Goal: Transaction & Acquisition: Purchase product/service

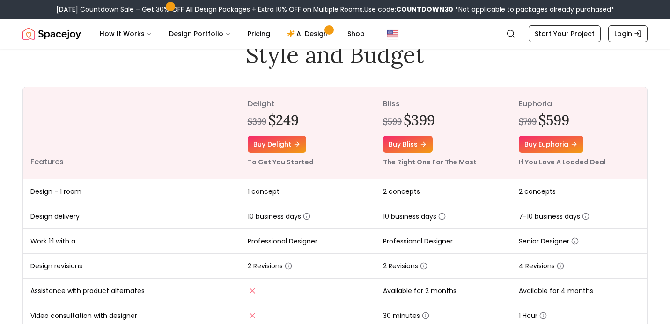
scroll to position [82, 0]
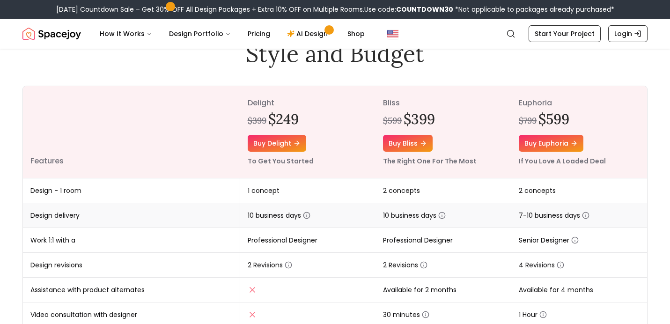
click at [307, 215] on icon "button" at bounding box center [306, 215] width 7 height 7
click at [325, 146] on th "delight $399 $249 Buy delight To Get You Started" at bounding box center [308, 132] width 136 height 92
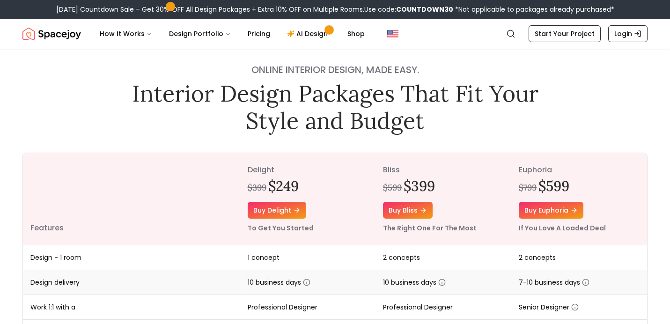
scroll to position [16, 0]
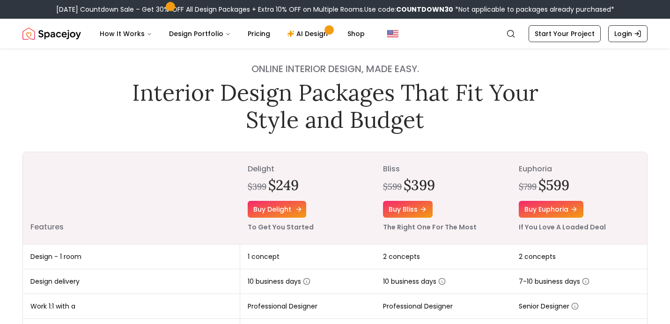
click at [286, 209] on link "Buy delight" at bounding box center [277, 209] width 59 height 17
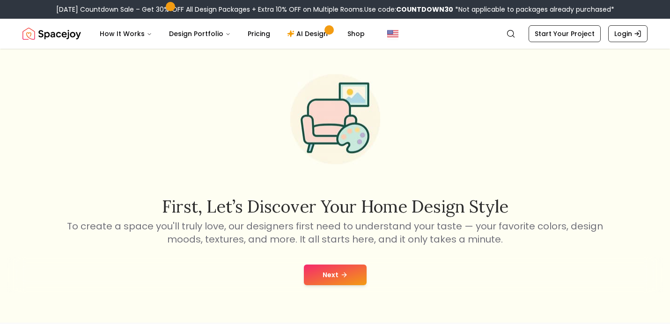
scroll to position [82, 0]
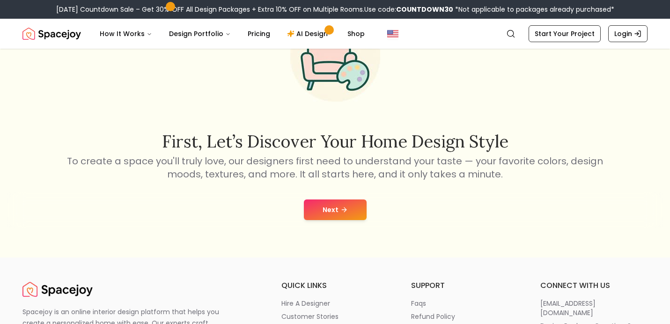
click at [341, 215] on button "Next" at bounding box center [335, 210] width 63 height 21
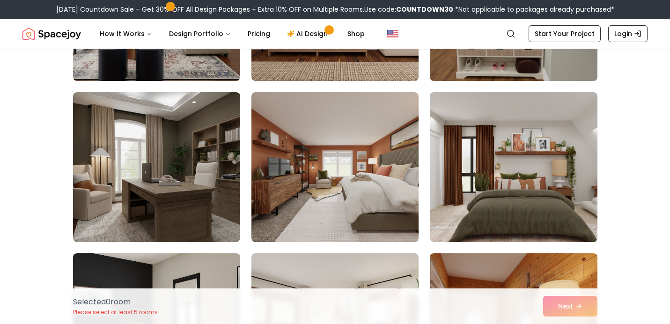
scroll to position [207, 0]
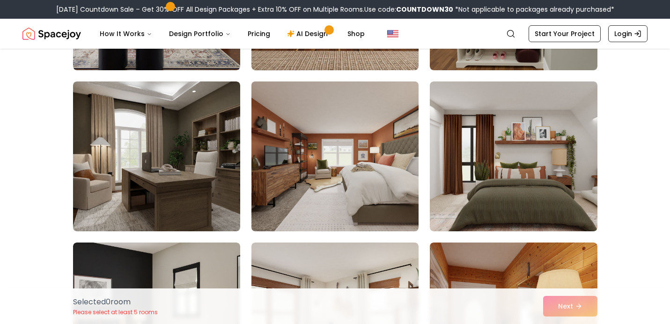
click at [341, 196] on img at bounding box center [335, 156] width 176 height 157
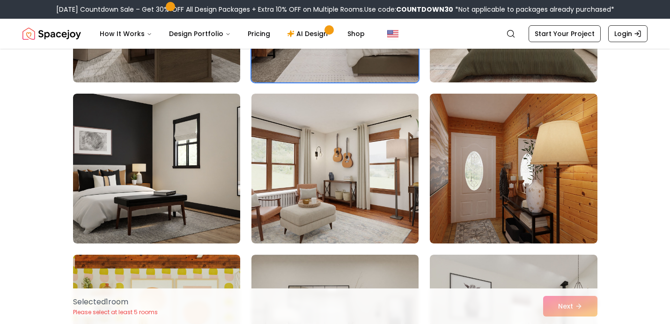
scroll to position [356, 0]
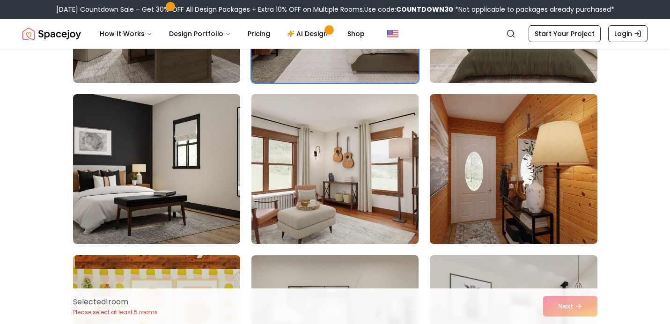
click at [339, 212] on img at bounding box center [335, 168] width 176 height 157
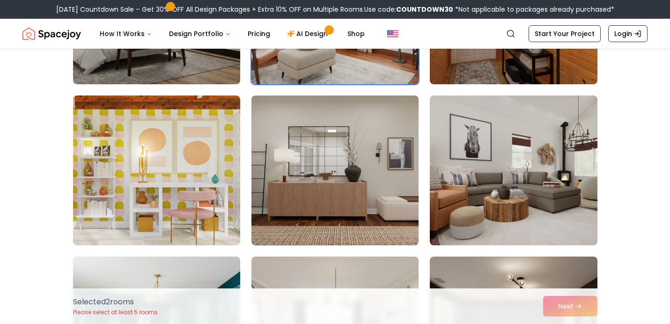
scroll to position [519, 0]
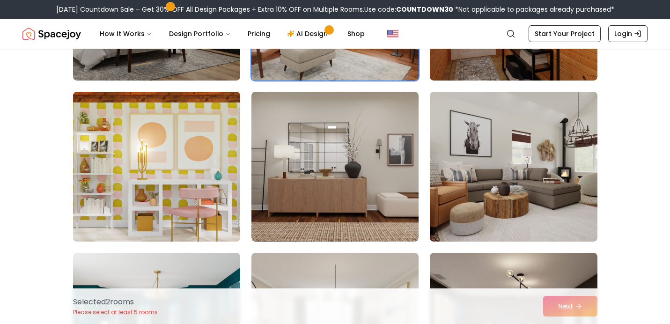
click at [171, 189] on img at bounding box center [157, 166] width 176 height 157
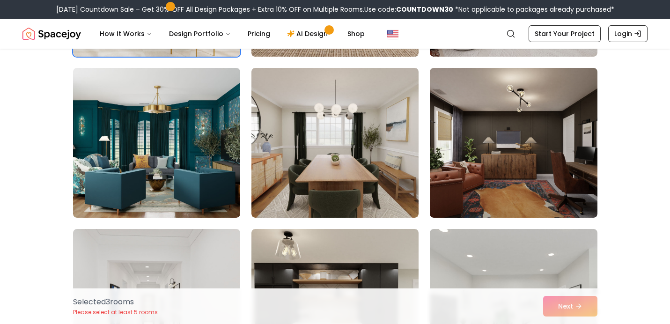
scroll to position [704, 0]
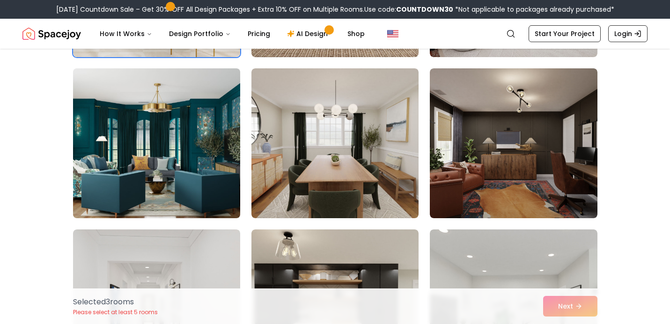
click at [165, 135] on img at bounding box center [157, 143] width 176 height 157
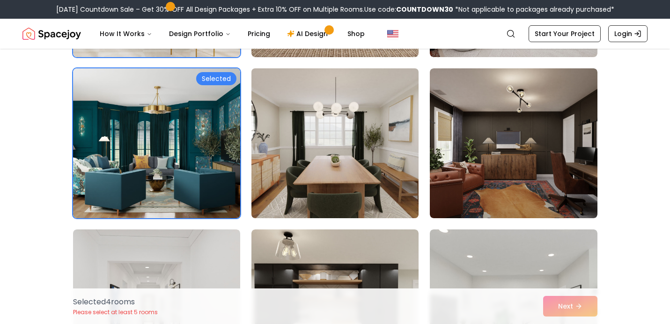
scroll to position [0, 0]
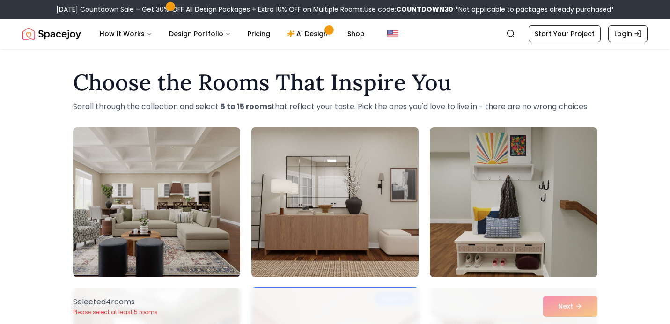
click at [285, 172] on img at bounding box center [335, 202] width 176 height 157
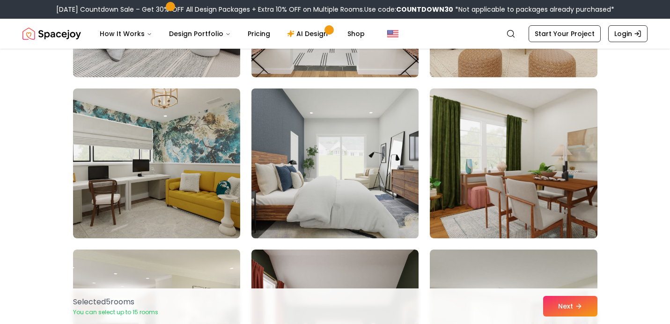
scroll to position [1576, 0]
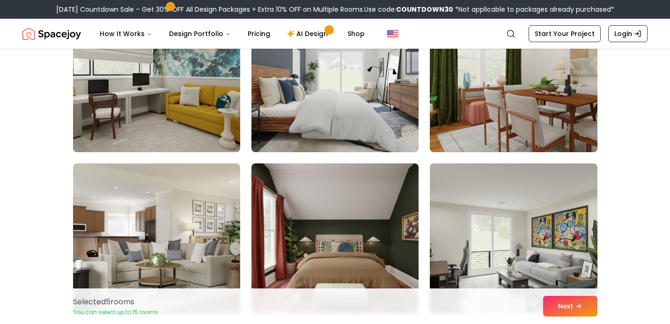
click at [509, 82] on img at bounding box center [514, 77] width 176 height 157
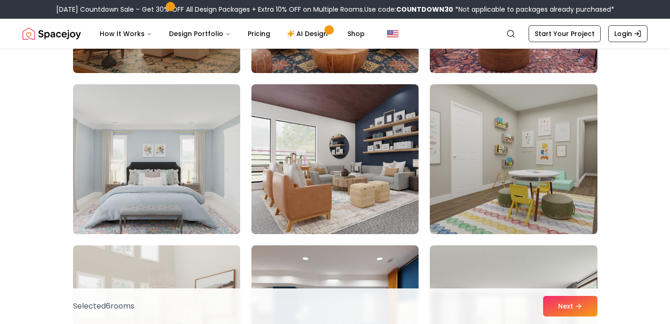
scroll to position [2304, 0]
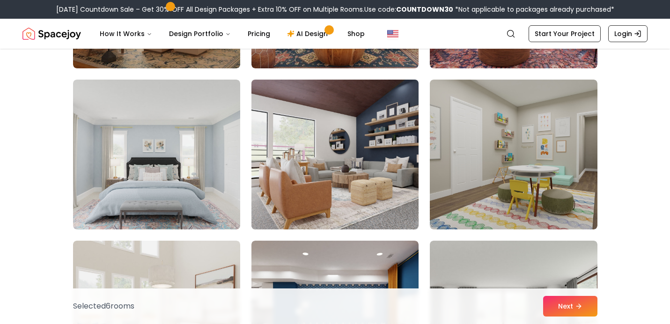
click at [388, 161] on img at bounding box center [335, 154] width 176 height 157
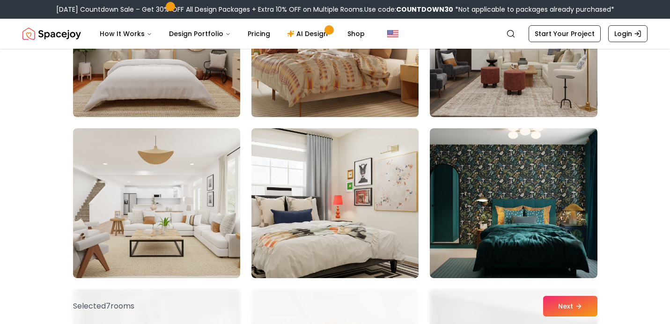
scroll to position [2746, 0]
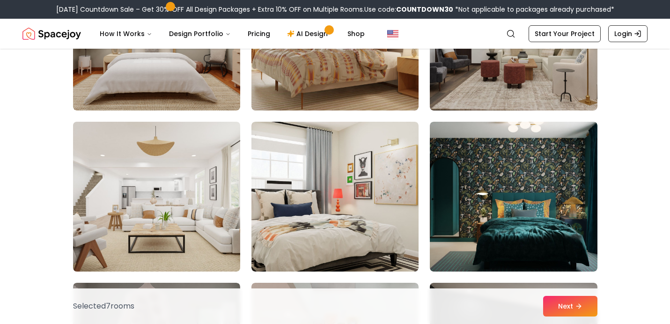
click at [205, 217] on img at bounding box center [157, 196] width 176 height 157
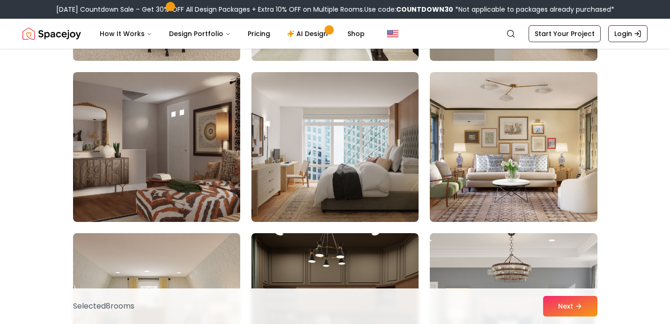
scroll to position [3281, 0]
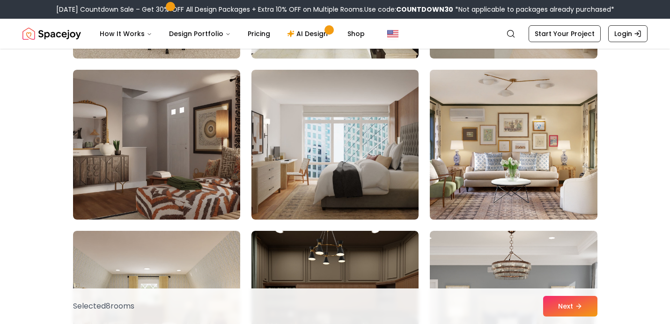
click at [473, 131] on img at bounding box center [514, 144] width 176 height 157
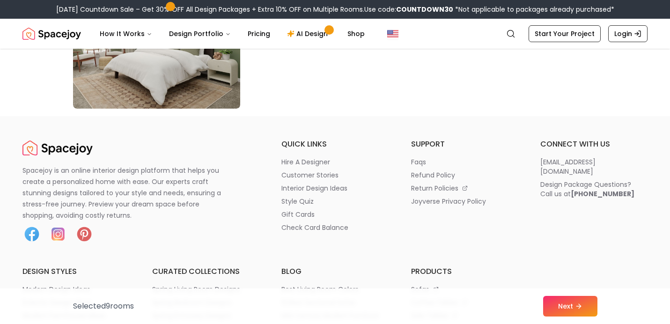
scroll to position [5488, 0]
click at [554, 316] on button "Next" at bounding box center [571, 306] width 54 height 21
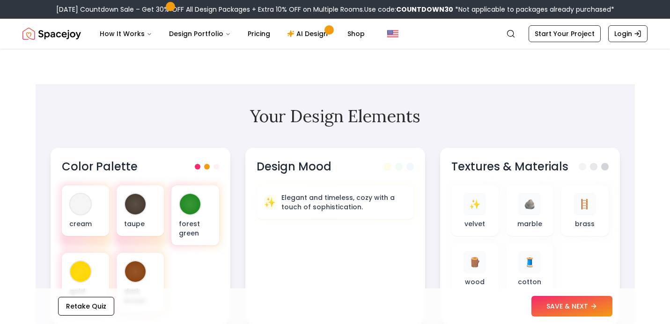
scroll to position [237, 0]
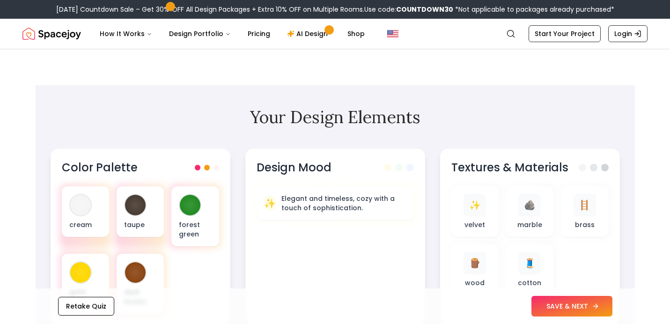
click at [568, 303] on button "SAVE & NEXT" at bounding box center [572, 306] width 81 height 21
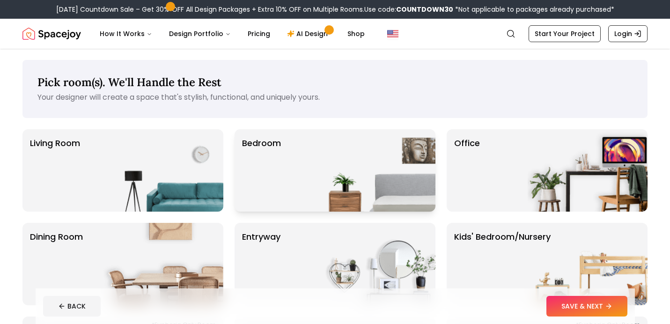
click at [356, 156] on img at bounding box center [376, 170] width 120 height 82
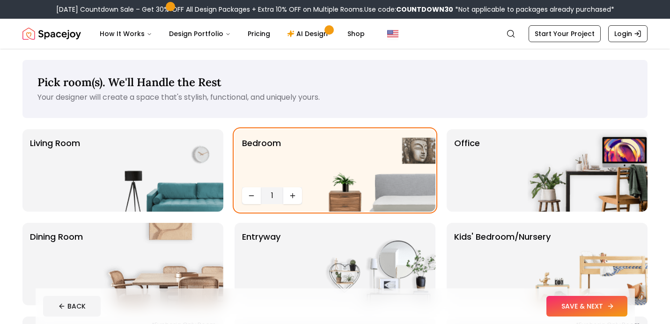
click at [569, 309] on button "SAVE & NEXT" at bounding box center [587, 306] width 81 height 21
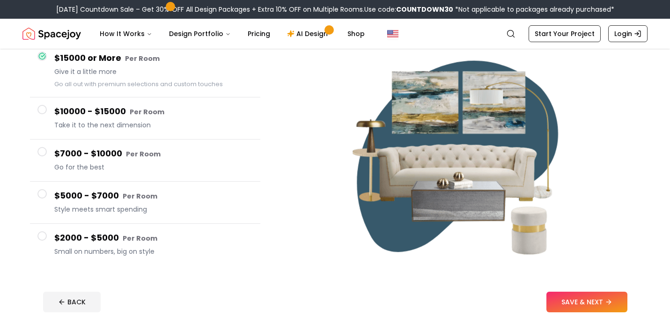
scroll to position [83, 0]
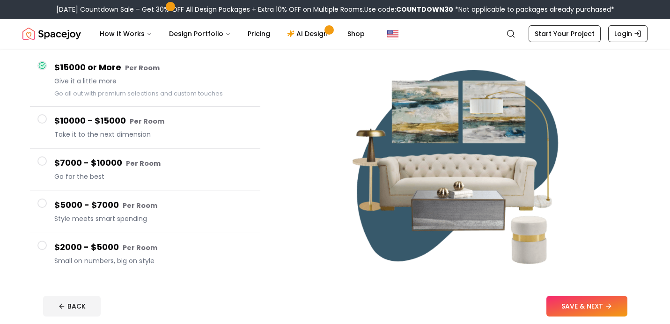
click at [123, 245] on small "Per Room" at bounding box center [140, 247] width 35 height 9
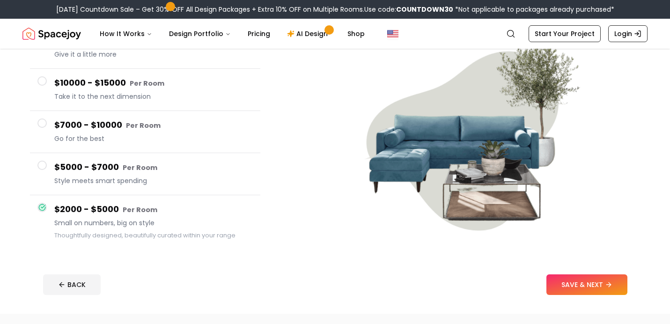
scroll to position [117, 0]
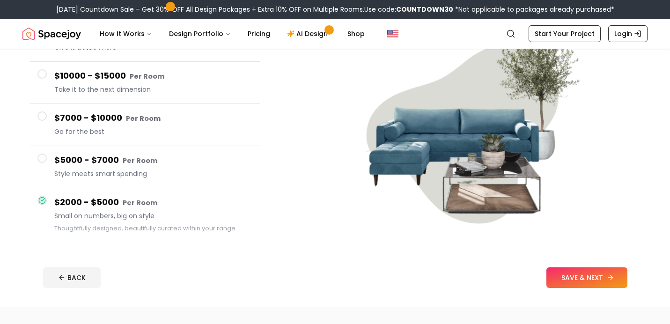
click at [585, 282] on button "SAVE & NEXT" at bounding box center [587, 278] width 81 height 21
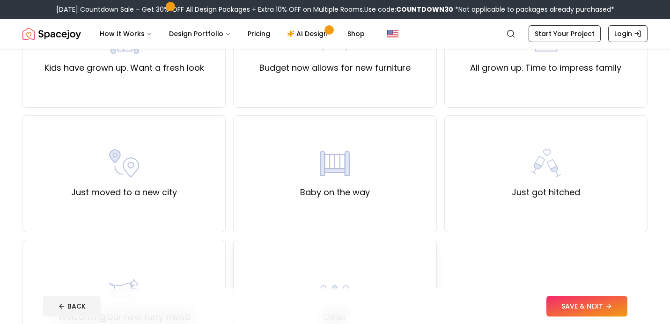
scroll to position [290, 0]
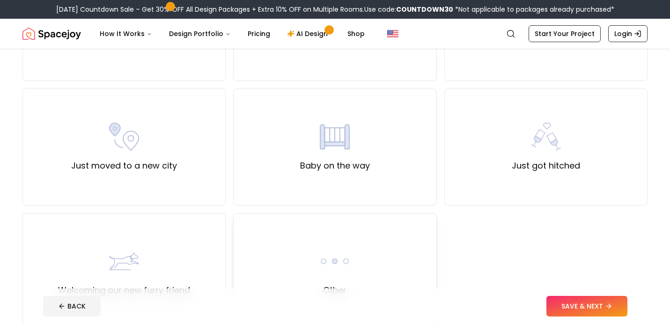
click at [368, 255] on div "Other" at bounding box center [334, 271] width 203 height 117
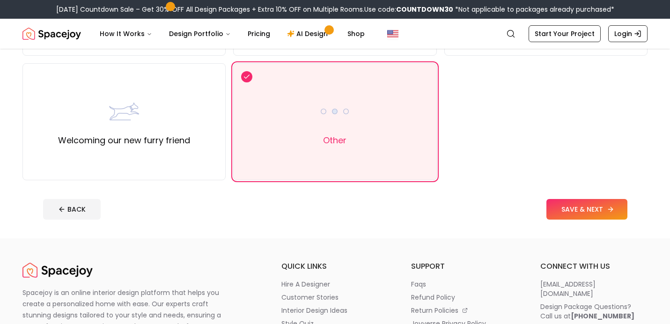
scroll to position [440, 0]
click at [570, 213] on button "SAVE & NEXT" at bounding box center [587, 209] width 81 height 21
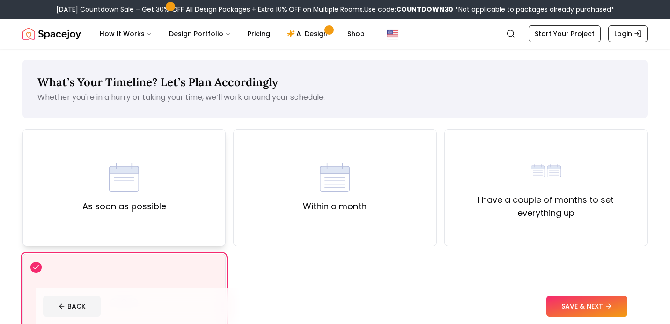
click at [173, 159] on div "As soon as possible" at bounding box center [123, 187] width 203 height 117
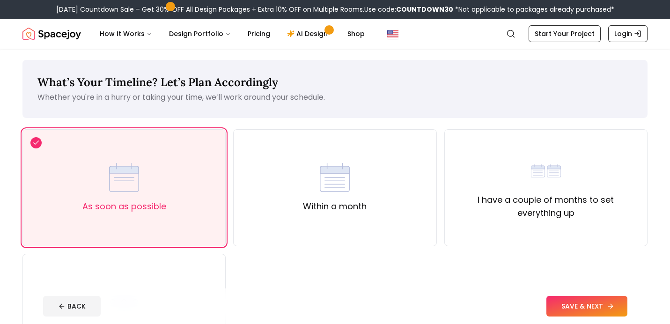
click at [604, 305] on button "SAVE & NEXT" at bounding box center [587, 306] width 81 height 21
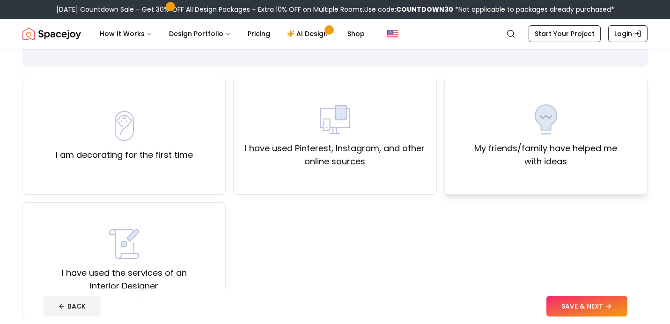
scroll to position [48, 0]
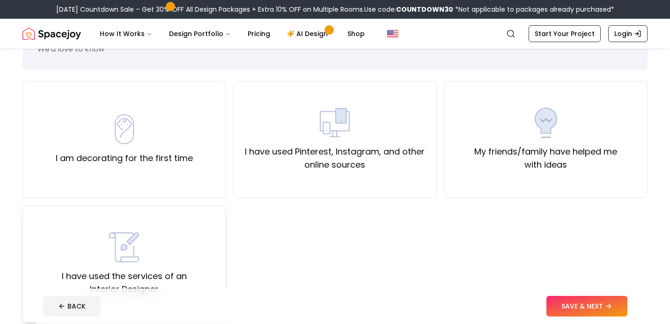
click at [194, 252] on div "I have used the services of an Interior Designer" at bounding box center [123, 264] width 187 height 64
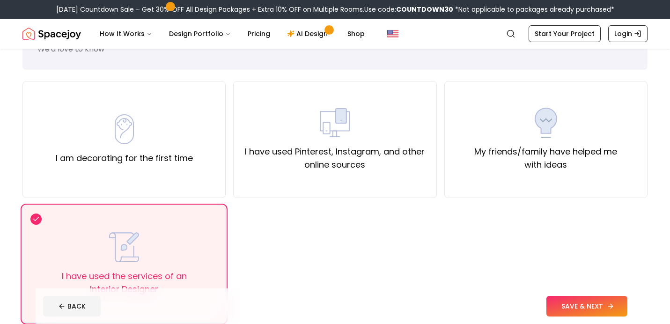
click at [613, 302] on button "SAVE & NEXT" at bounding box center [587, 306] width 81 height 21
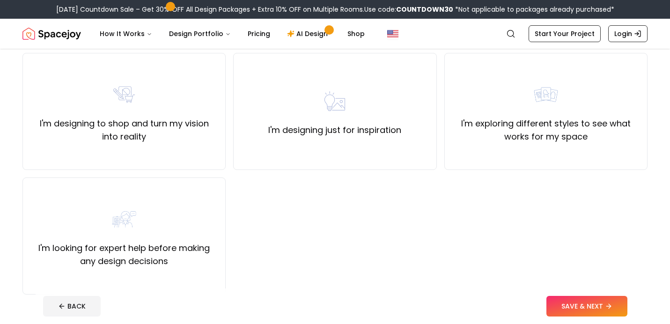
scroll to position [74, 0]
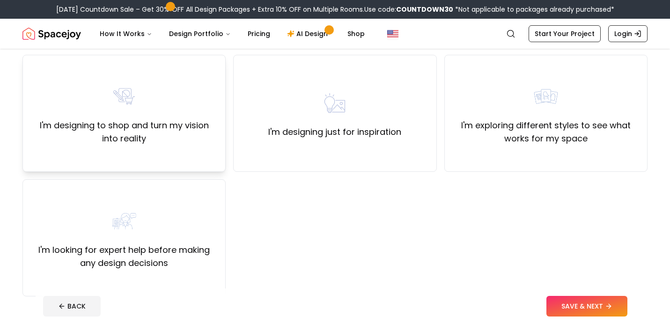
click at [185, 135] on label "I'm designing to shop and turn my vision into reality" at bounding box center [123, 132] width 187 height 26
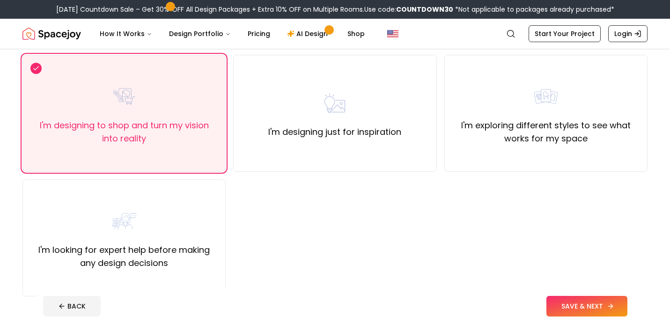
click at [577, 302] on button "SAVE & NEXT" at bounding box center [587, 306] width 81 height 21
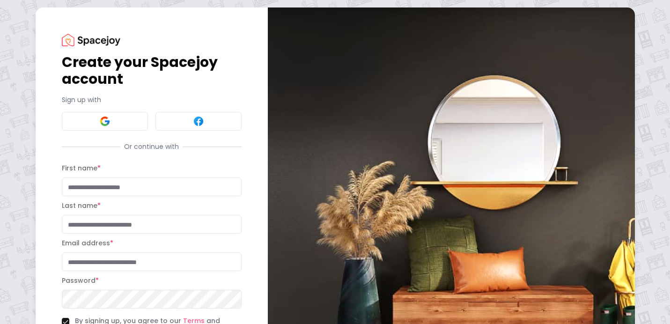
click at [164, 194] on input "First name *" at bounding box center [152, 187] width 180 height 19
type input "*****"
type input "****"
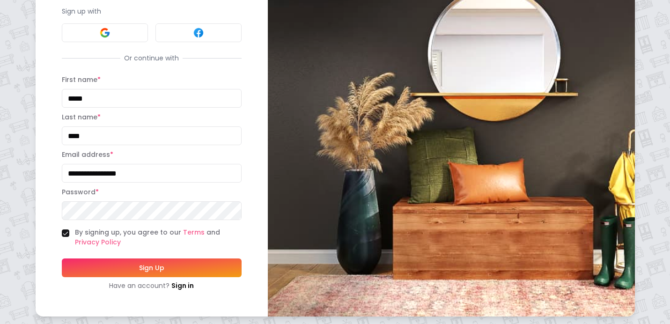
click at [113, 167] on input "**********" at bounding box center [152, 173] width 180 height 19
click at [118, 172] on input "**********" at bounding box center [152, 173] width 180 height 19
type input "**********"
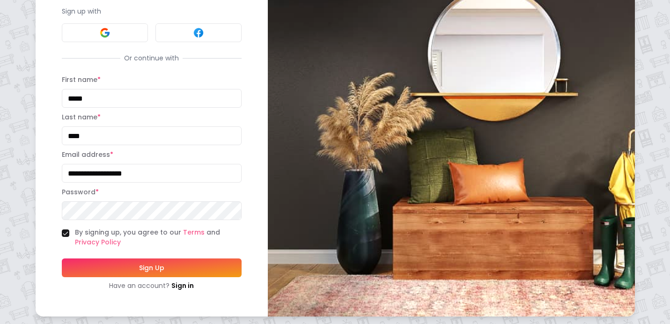
click at [120, 274] on button "Sign Up" at bounding box center [152, 268] width 180 height 19
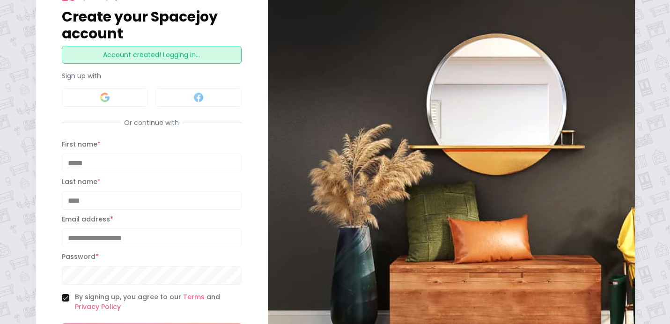
scroll to position [43, 0]
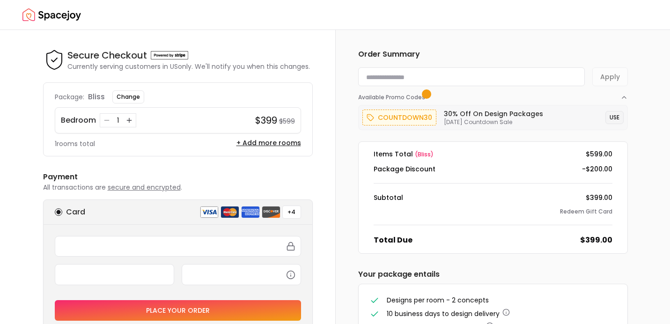
click at [616, 120] on button "USE" at bounding box center [615, 117] width 18 height 13
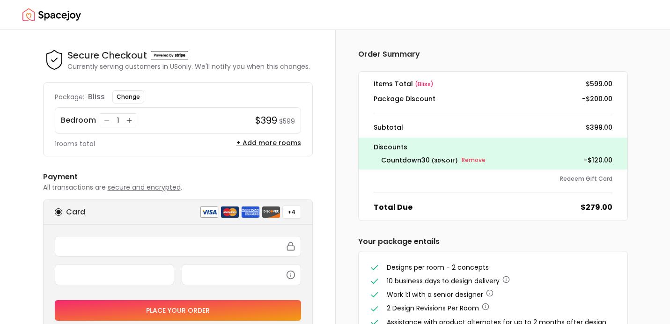
click at [423, 85] on span "( bliss )" at bounding box center [424, 84] width 19 height 8
click at [126, 99] on button "Change" at bounding box center [128, 96] width 32 height 13
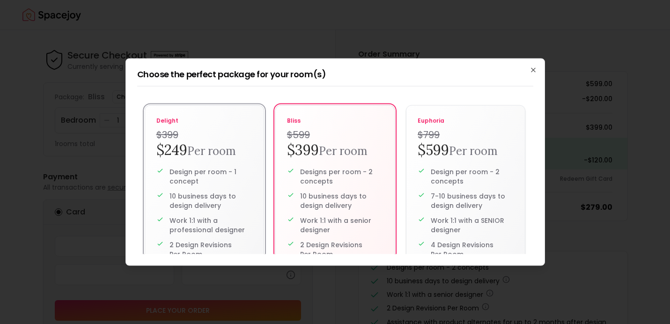
click at [218, 153] on small "Per room" at bounding box center [211, 151] width 49 height 15
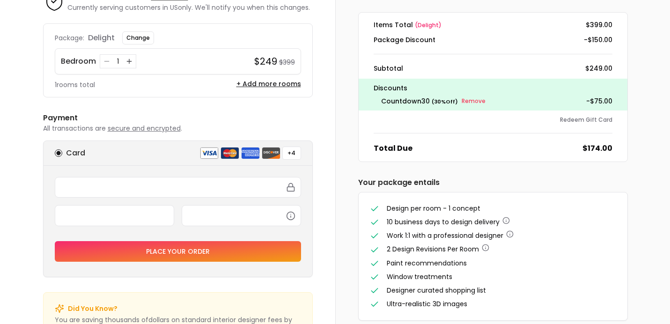
scroll to position [59, 0]
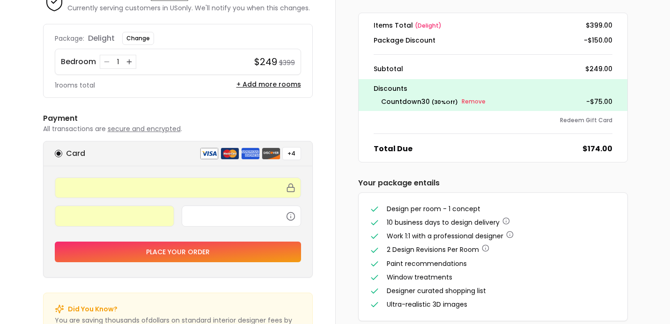
click at [197, 258] on button "Place your order" at bounding box center [178, 252] width 246 height 21
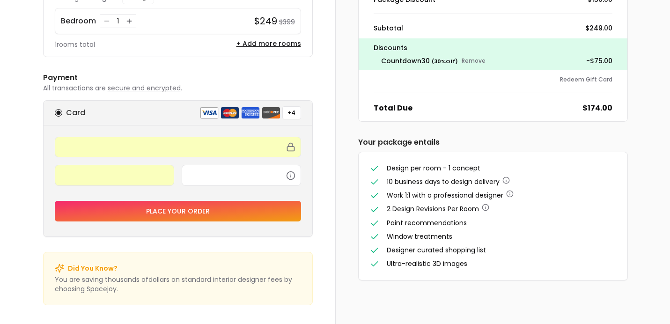
scroll to position [0, 0]
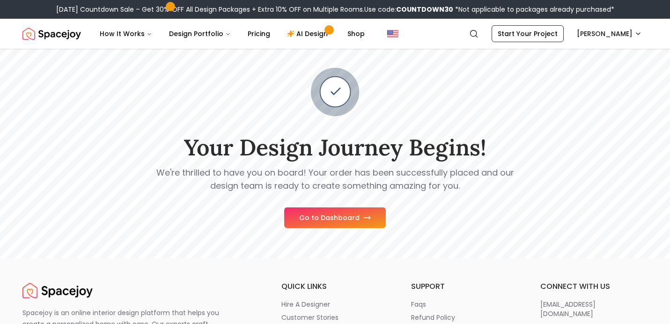
scroll to position [18, 0]
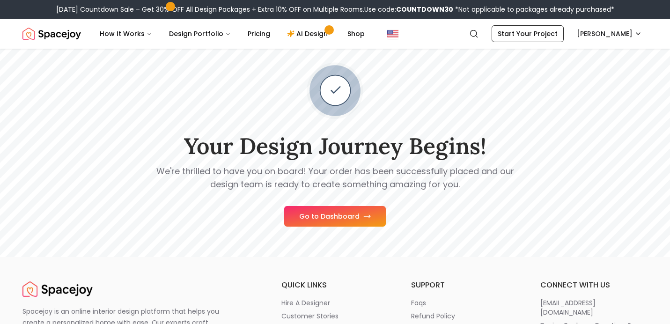
click at [314, 220] on button "Go to Dashboard" at bounding box center [335, 216] width 102 height 21
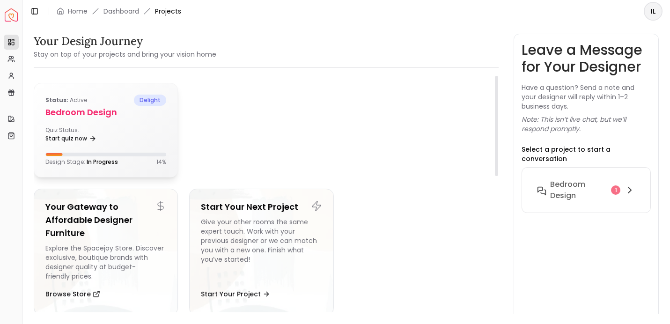
click at [137, 140] on div "Quiz Status: Start quiz now" at bounding box center [105, 136] width 121 height 19
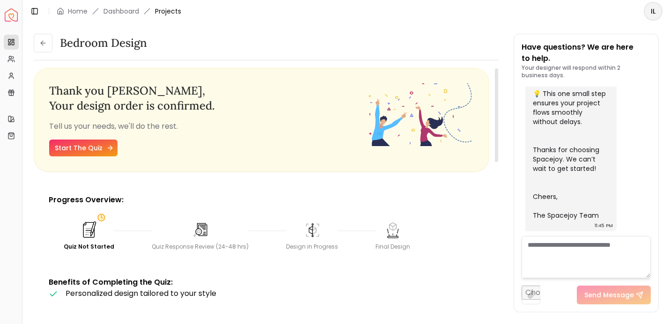
click at [80, 148] on link "Start The Quiz" at bounding box center [83, 148] width 68 height 17
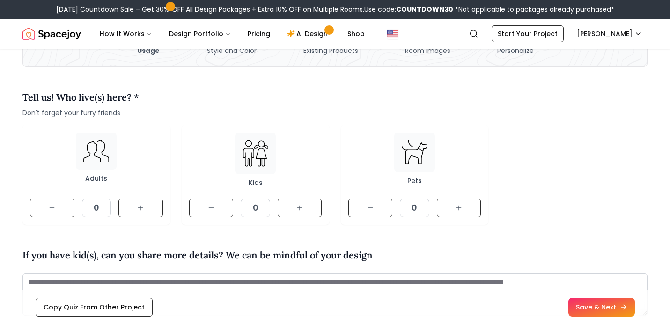
scroll to position [72, 0]
click at [136, 211] on button at bounding box center [141, 207] width 45 height 19
click at [448, 212] on button at bounding box center [459, 207] width 45 height 19
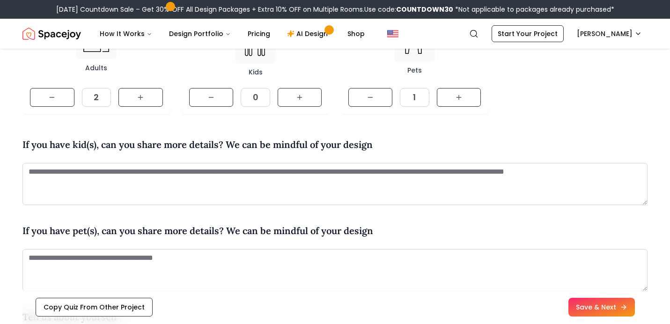
scroll to position [214, 0]
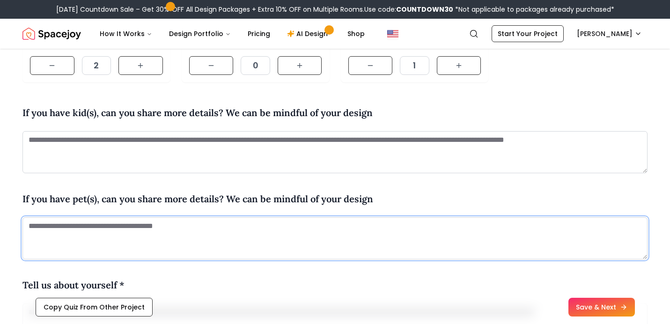
click at [306, 231] on textarea at bounding box center [334, 238] width 625 height 42
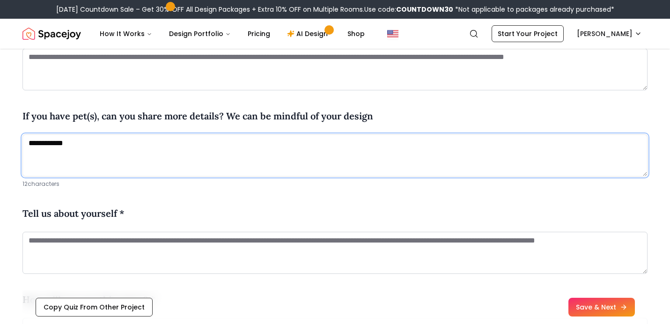
scroll to position [308, 0]
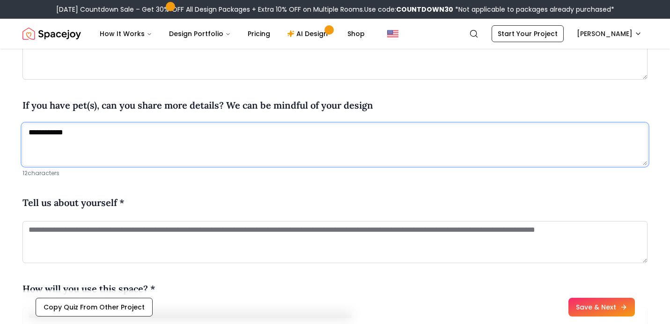
type textarea "**********"
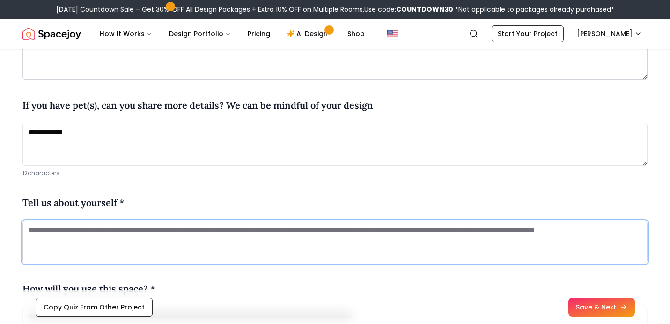
click at [275, 250] on textarea at bounding box center [334, 242] width 625 height 42
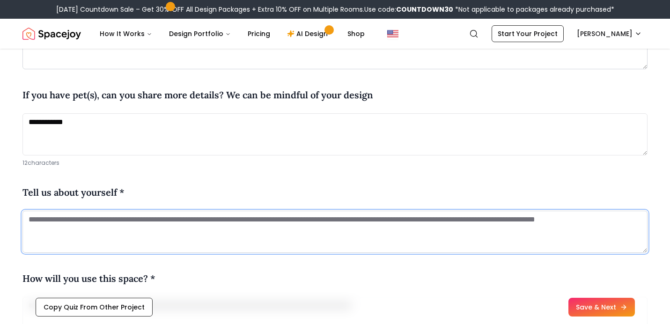
scroll to position [319, 0]
type textarea "*"
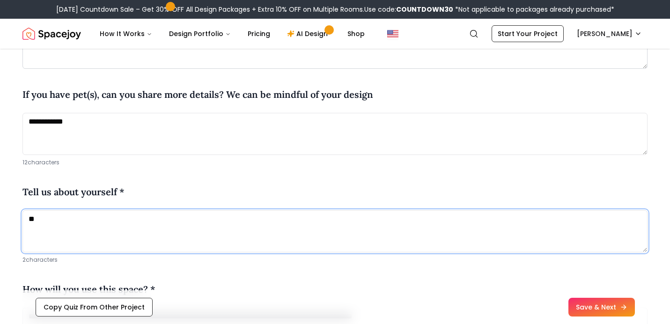
type textarea "*"
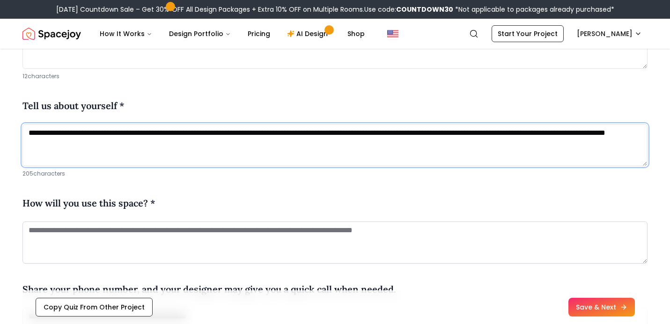
scroll to position [407, 0]
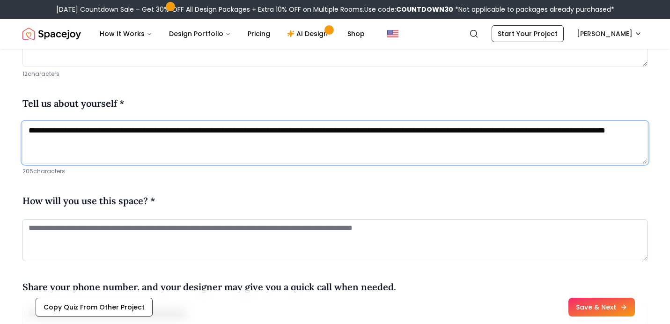
type textarea "**********"
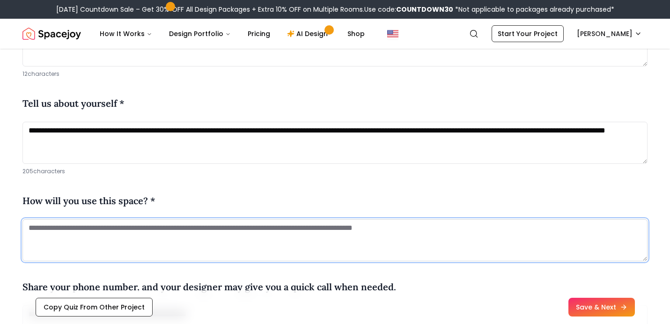
click at [259, 244] on textarea at bounding box center [334, 240] width 625 height 42
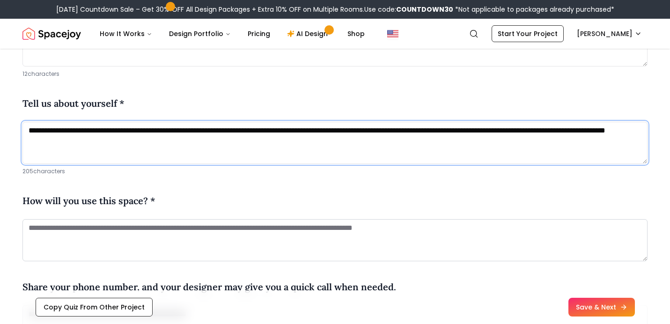
click at [173, 139] on textarea "**********" at bounding box center [334, 143] width 625 height 42
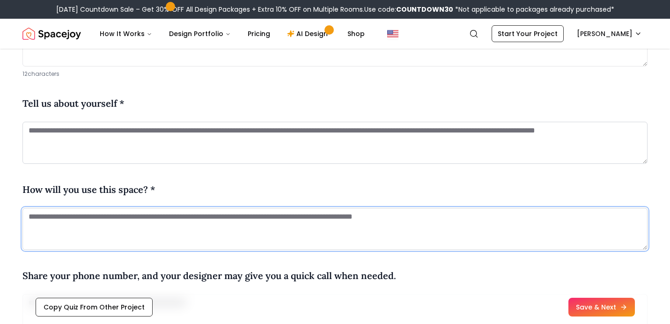
click at [145, 221] on textarea at bounding box center [334, 229] width 625 height 42
paste textarea "**********"
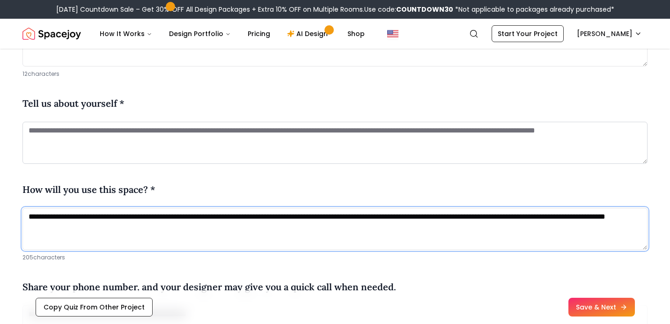
type textarea "**********"
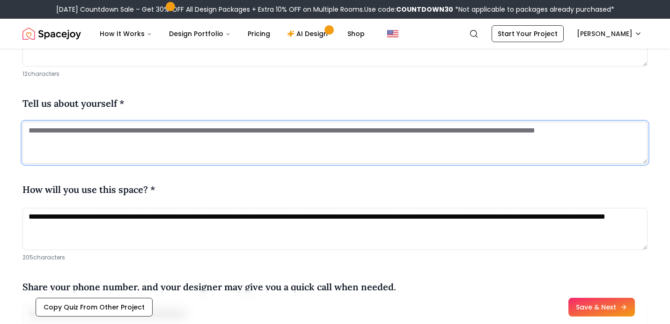
click at [162, 141] on textarea at bounding box center [334, 143] width 625 height 42
click at [156, 146] on textarea at bounding box center [334, 143] width 625 height 42
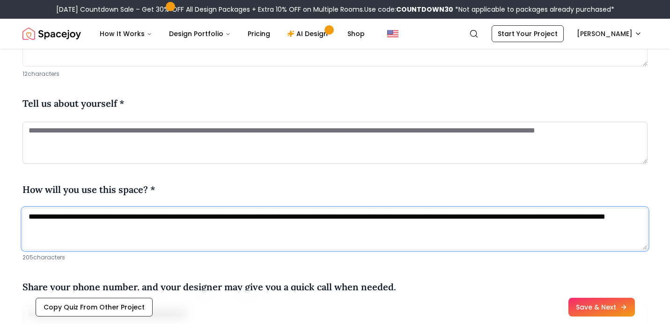
click at [151, 223] on textarea "**********" at bounding box center [334, 229] width 625 height 42
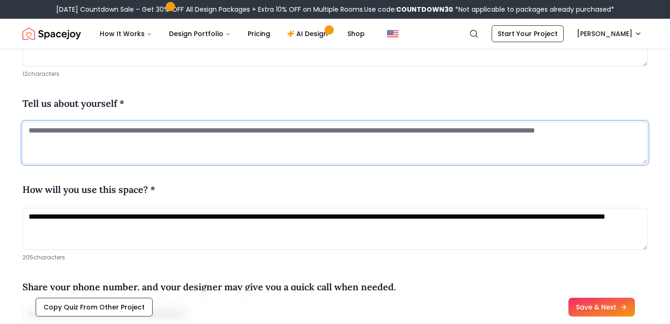
click at [139, 139] on textarea at bounding box center [334, 143] width 625 height 42
paste textarea "**********"
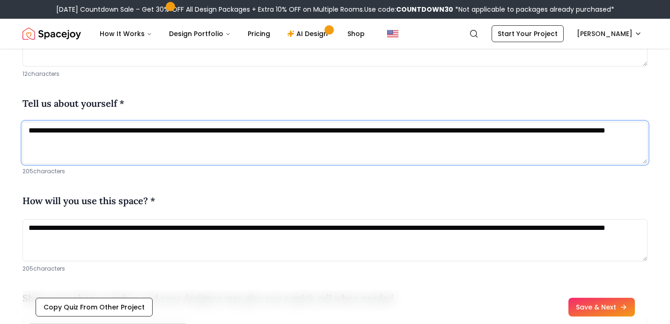
type textarea "**********"
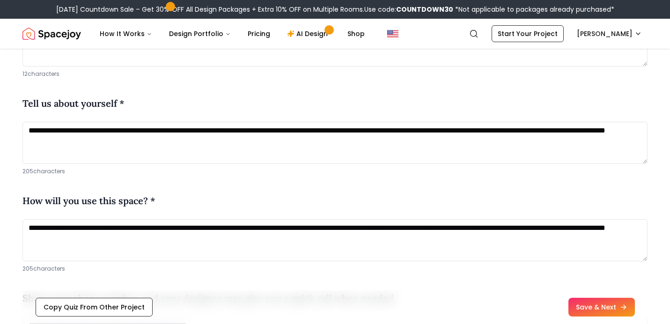
click at [131, 217] on div "How will you use this space? *" at bounding box center [334, 202] width 625 height 33
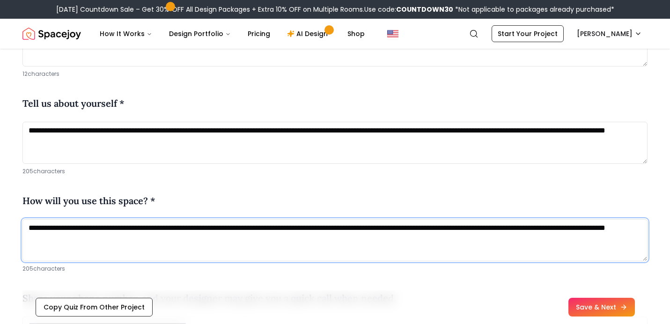
click at [130, 225] on textarea "**********" at bounding box center [334, 240] width 625 height 42
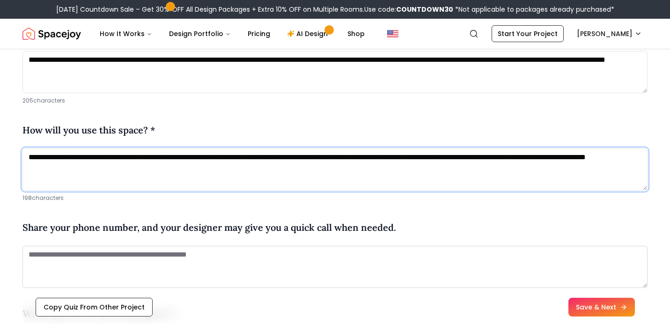
scroll to position [509, 0]
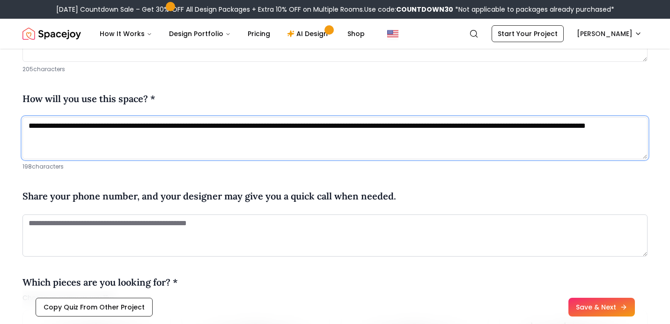
type textarea "**********"
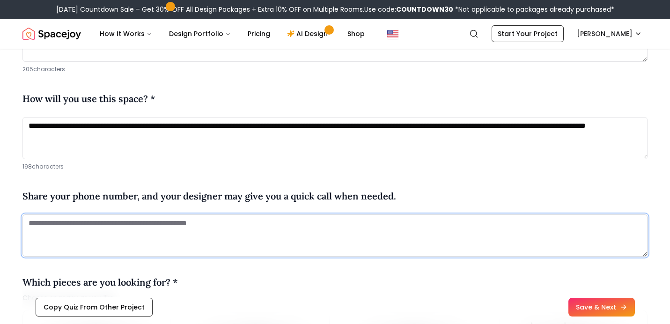
click at [343, 237] on textarea at bounding box center [334, 236] width 625 height 42
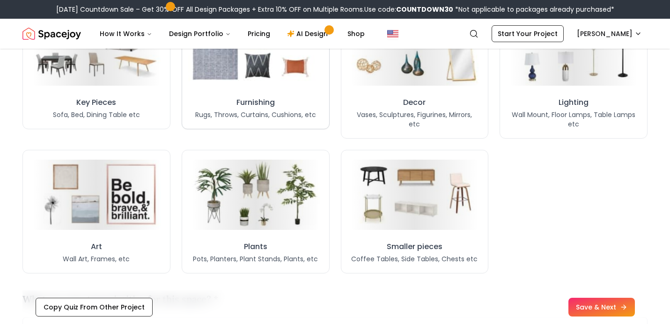
scroll to position [825, 0]
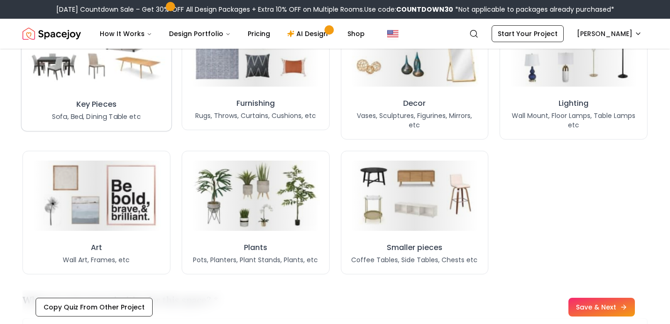
type textarea "**********"
click at [95, 87] on img at bounding box center [96, 50] width 137 height 75
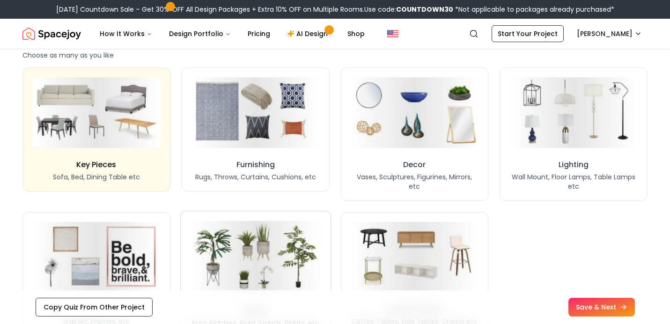
scroll to position [759, 0]
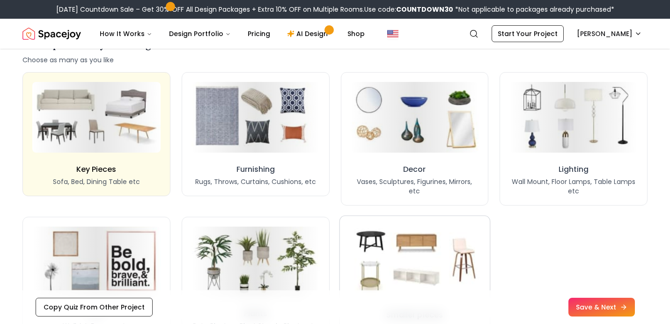
click at [440, 229] on img at bounding box center [414, 261] width 137 height 75
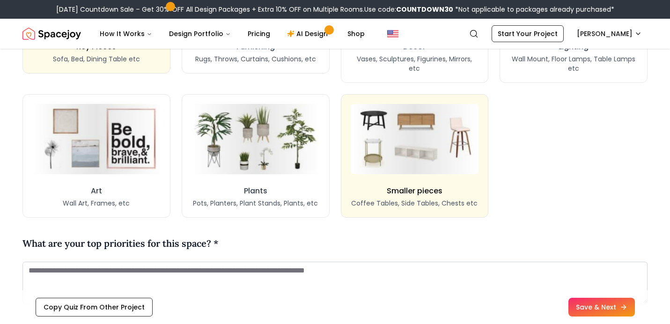
scroll to position [978, 0]
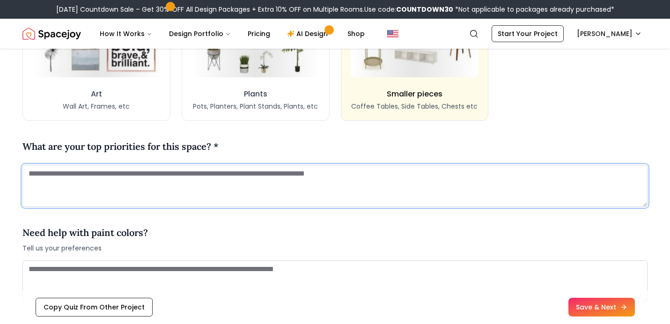
click at [433, 189] on textarea at bounding box center [334, 186] width 625 height 42
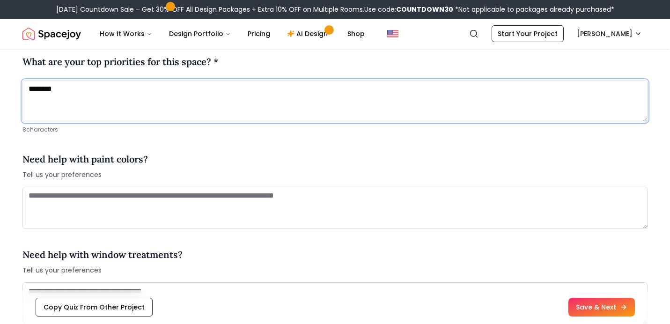
scroll to position [1092, 0]
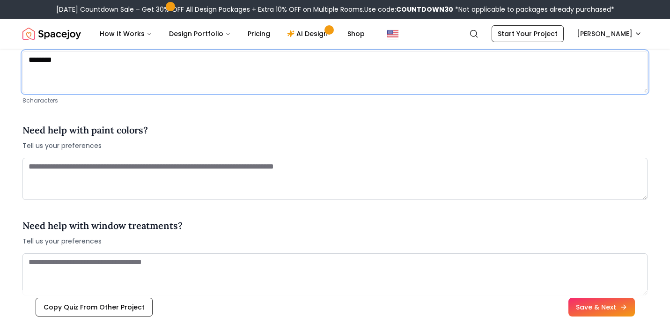
type textarea "********"
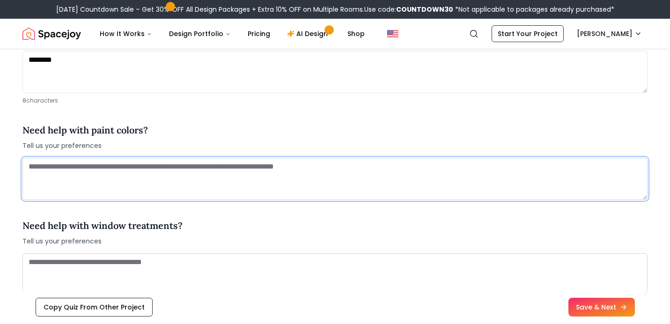
click at [361, 174] on textarea at bounding box center [334, 179] width 625 height 42
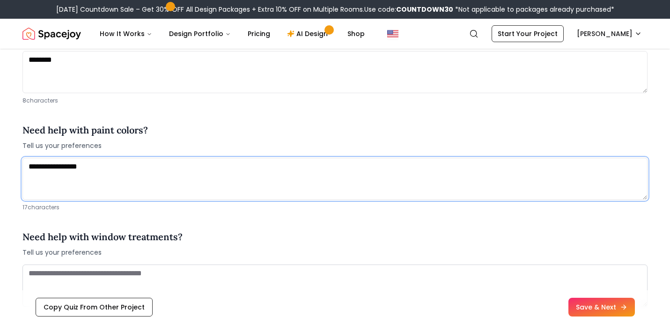
type textarea "**********"
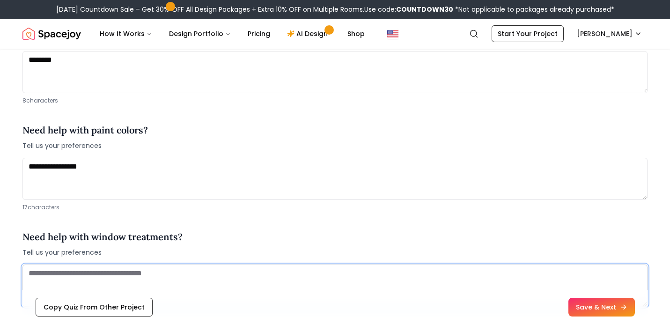
click at [267, 283] on textarea at bounding box center [334, 286] width 625 height 42
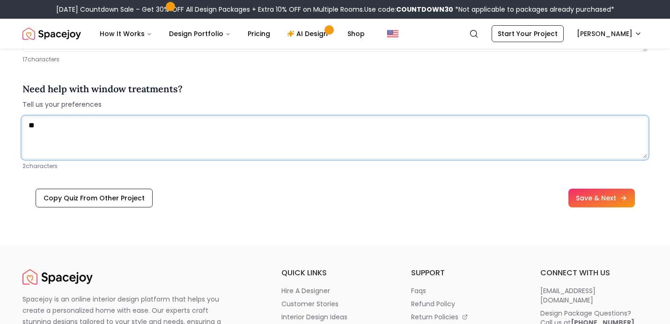
scroll to position [1244, 0]
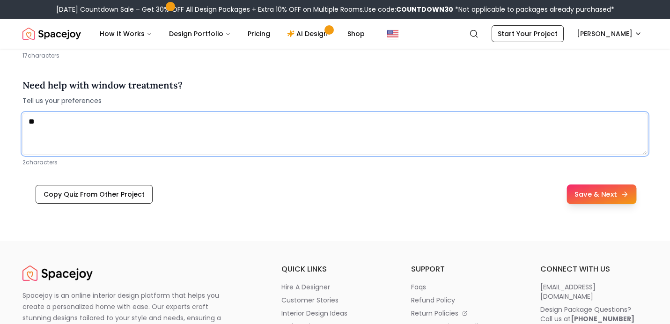
type textarea "**"
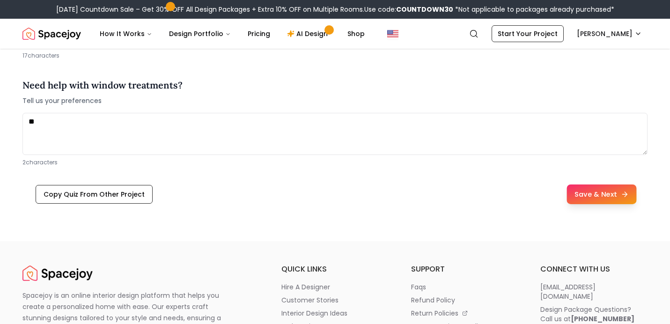
click at [581, 192] on button "Save & Next" at bounding box center [602, 195] width 70 height 20
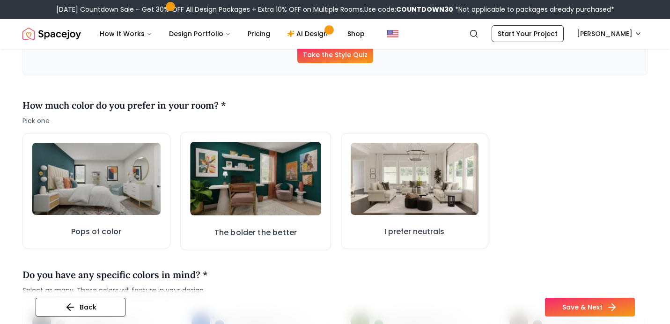
scroll to position [220, 0]
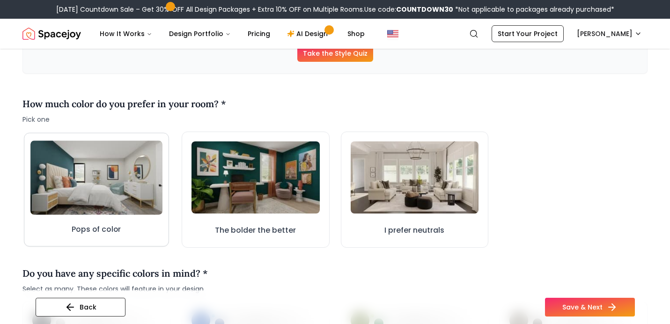
click at [139, 204] on img at bounding box center [96, 178] width 132 height 74
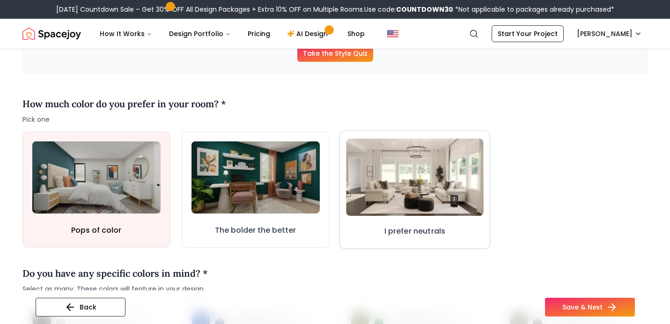
click at [426, 201] on img at bounding box center [414, 177] width 137 height 77
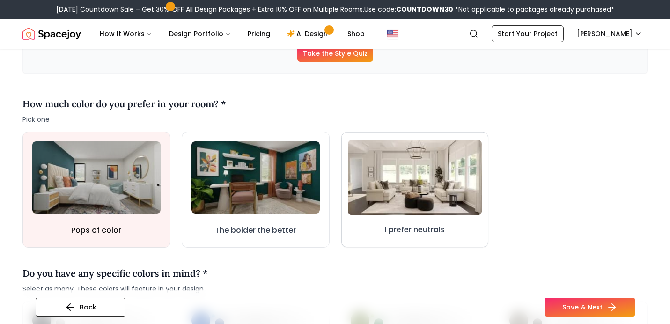
click at [408, 213] on img at bounding box center [415, 177] width 134 height 75
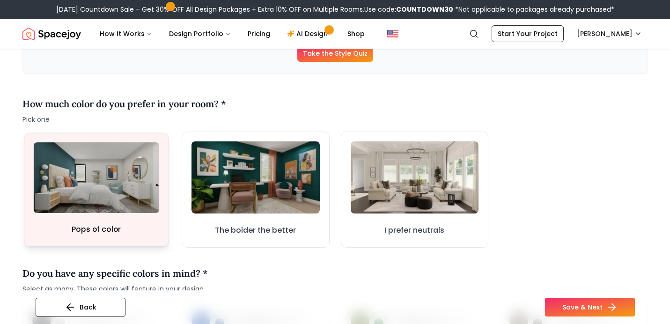
click at [131, 215] on button "Pops of color" at bounding box center [96, 190] width 145 height 114
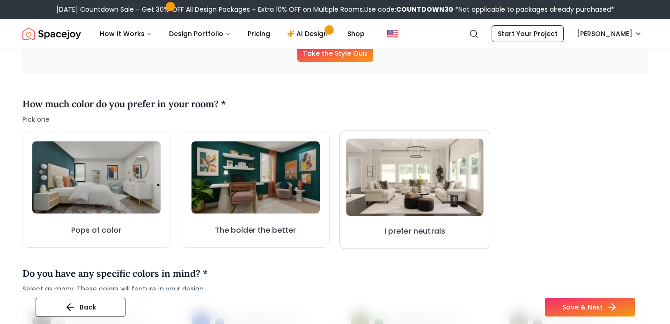
click at [460, 187] on img at bounding box center [414, 177] width 137 height 77
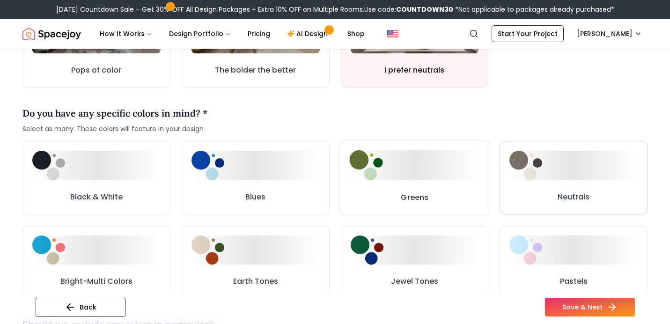
scroll to position [380, 0]
click at [535, 179] on img at bounding box center [527, 165] width 34 height 30
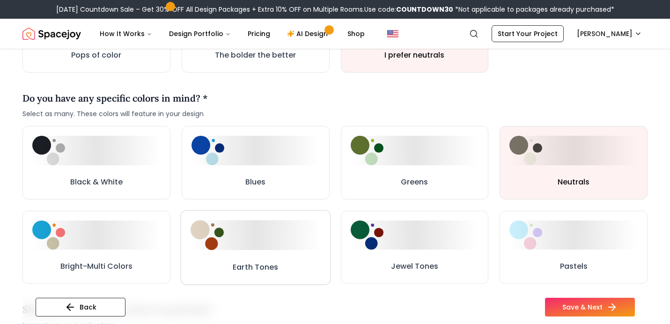
scroll to position [389, 0]
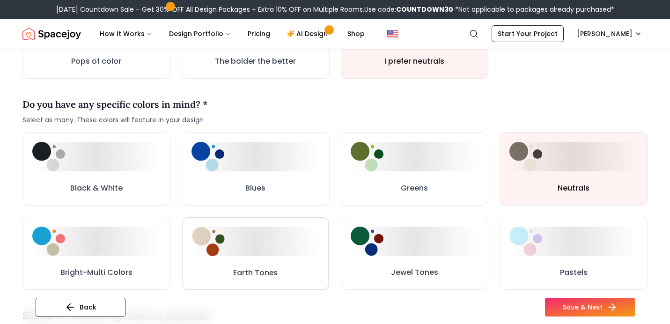
click at [289, 237] on div at bounding box center [255, 241] width 127 height 29
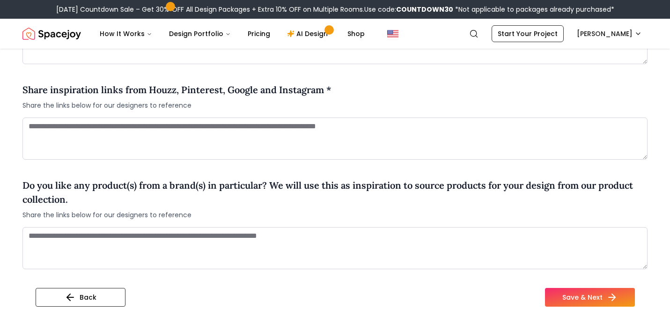
scroll to position [712, 0]
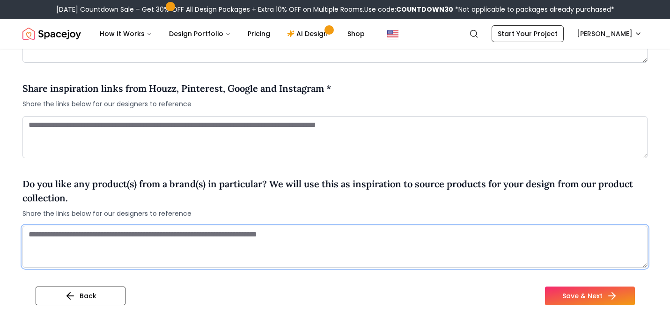
click at [292, 267] on textarea at bounding box center [334, 247] width 625 height 42
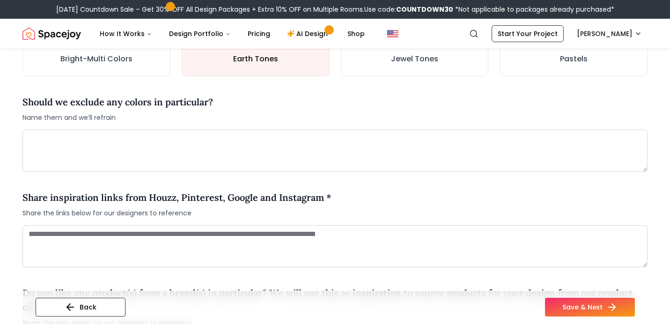
scroll to position [591, 0]
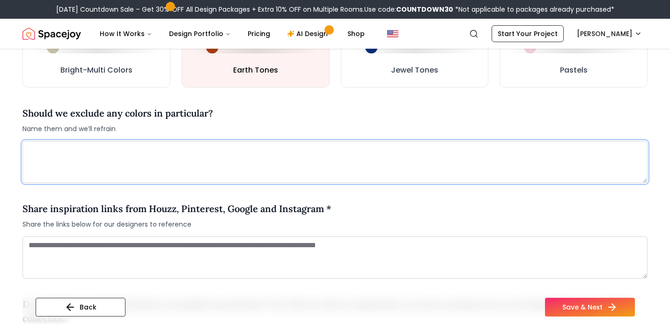
click at [292, 159] on textarea at bounding box center [334, 162] width 625 height 42
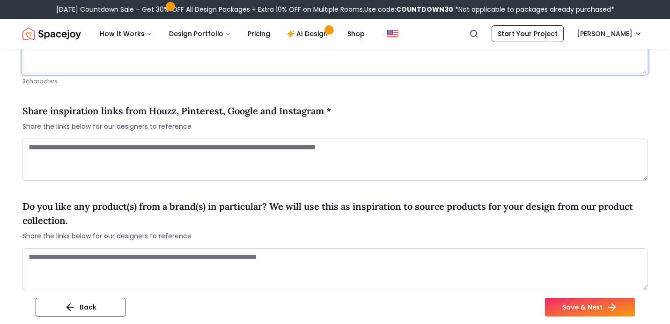
scroll to position [701, 0]
type textarea "***"
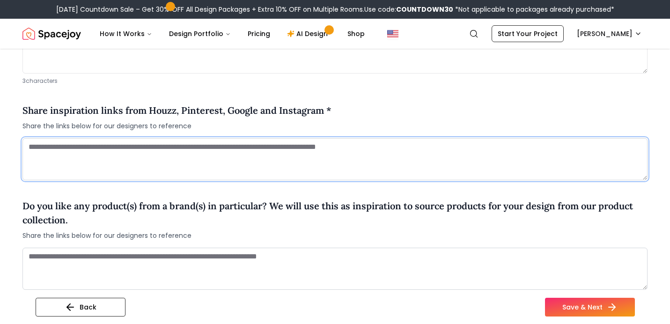
click at [290, 156] on textarea at bounding box center [334, 159] width 625 height 42
click at [197, 178] on textarea at bounding box center [334, 159] width 625 height 42
paste textarea "**********"
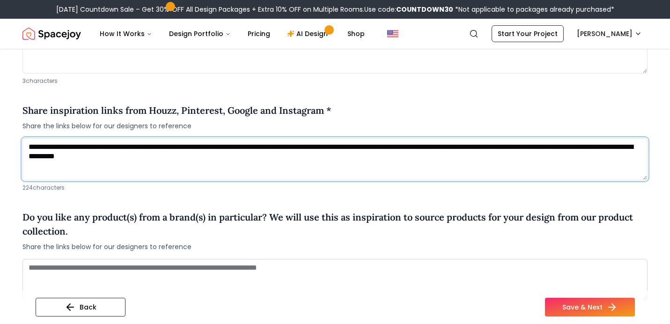
scroll to position [0, 0]
paste textarea "**********"
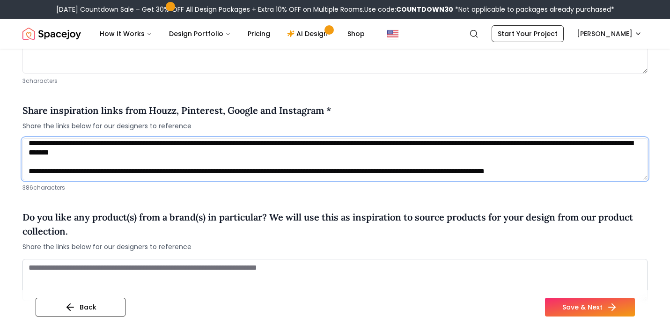
scroll to position [38, 0]
paste textarea "**********"
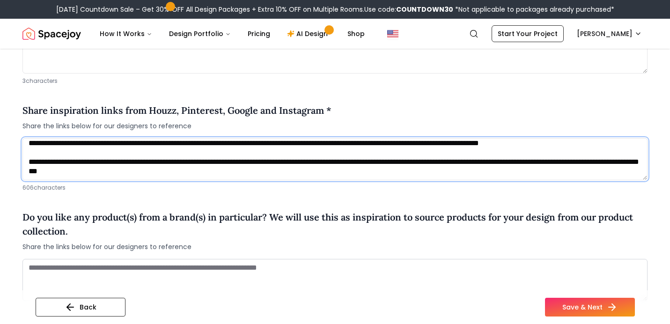
scroll to position [57, 0]
paste textarea "**********"
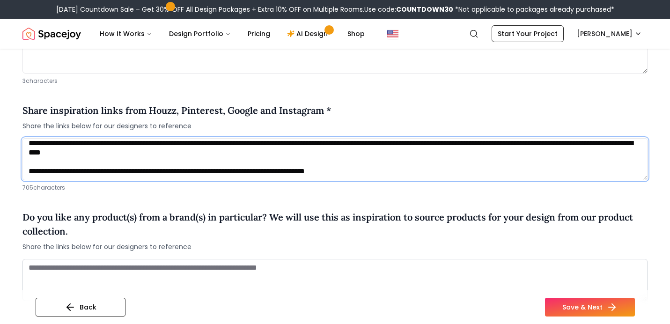
scroll to position [132, 0]
paste textarea "**********"
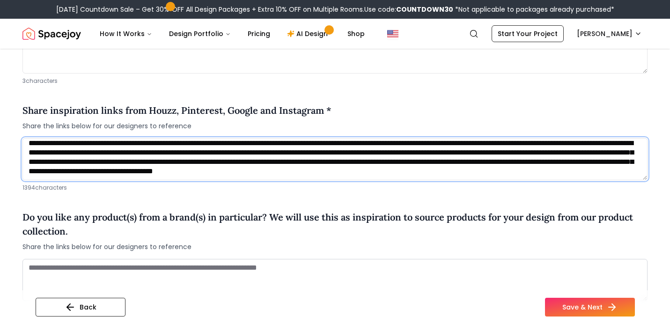
scroll to position [150, 0]
paste textarea "**********"
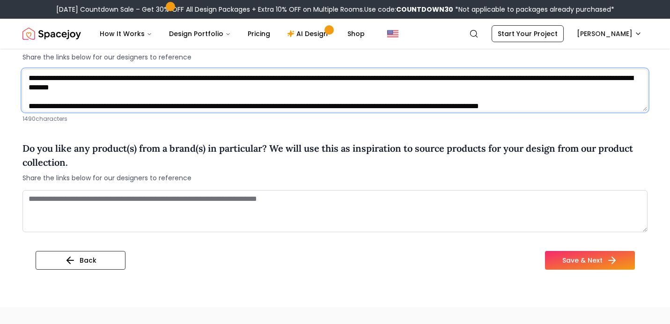
scroll to position [793, 0]
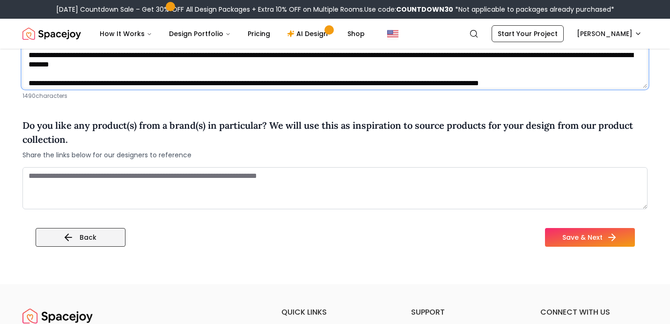
type textarea "**********"
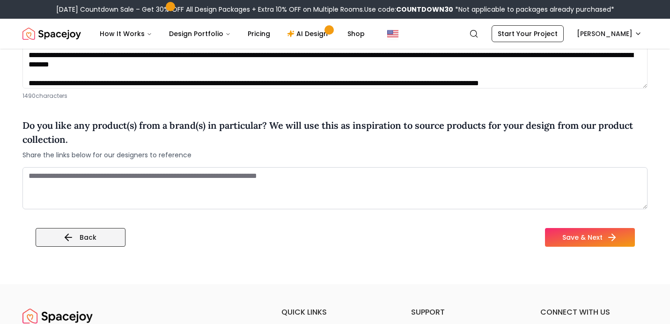
click at [97, 238] on button "Back" at bounding box center [81, 237] width 90 height 19
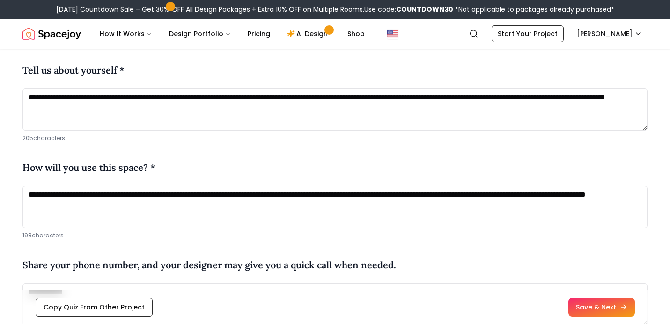
scroll to position [443, 0]
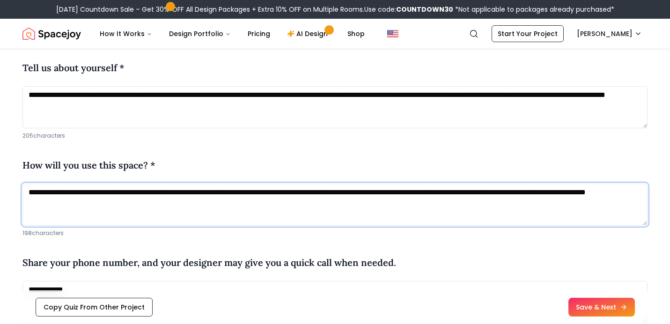
click at [144, 208] on textarea "**********" at bounding box center [334, 205] width 625 height 42
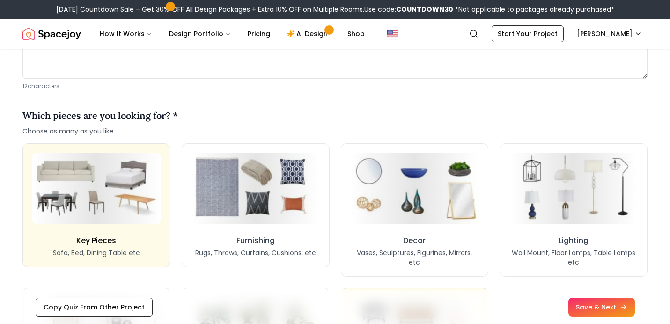
scroll to position [701, 0]
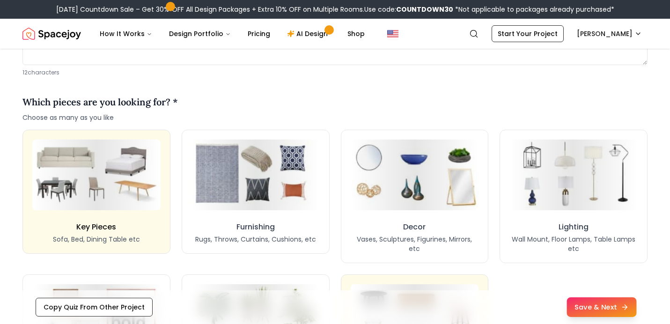
type textarea "**********"
click at [601, 310] on button "Save & Next" at bounding box center [602, 308] width 70 height 20
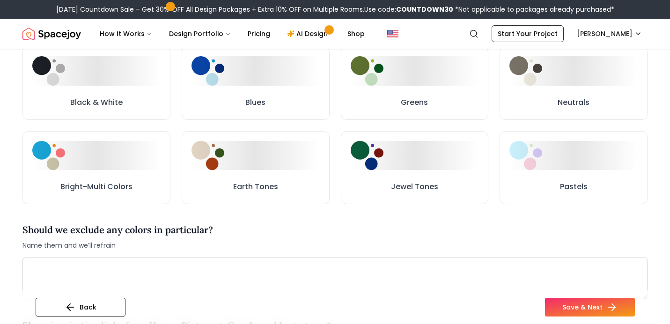
scroll to position [463, 0]
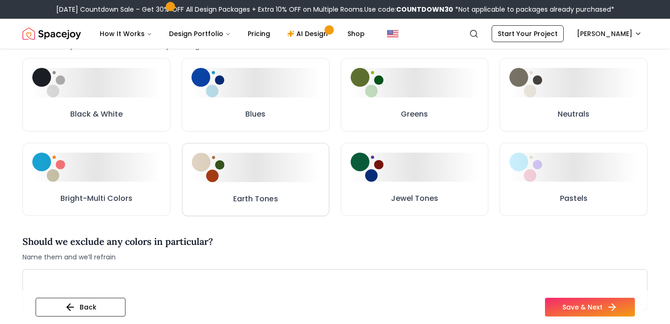
click at [306, 179] on div at bounding box center [255, 167] width 127 height 29
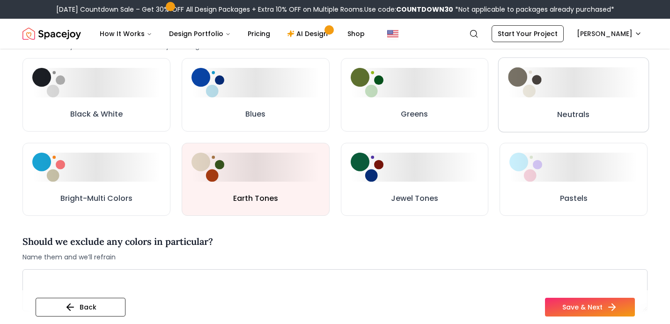
click at [564, 104] on button "Neutrals" at bounding box center [574, 95] width 151 height 75
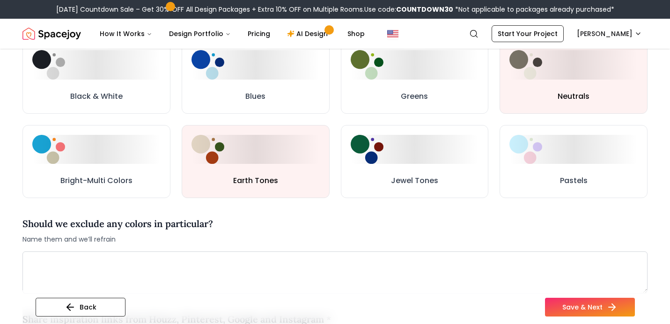
scroll to position [554, 0]
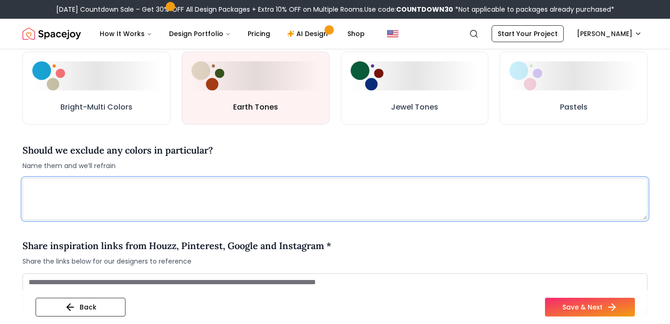
click at [248, 201] on textarea at bounding box center [334, 199] width 625 height 42
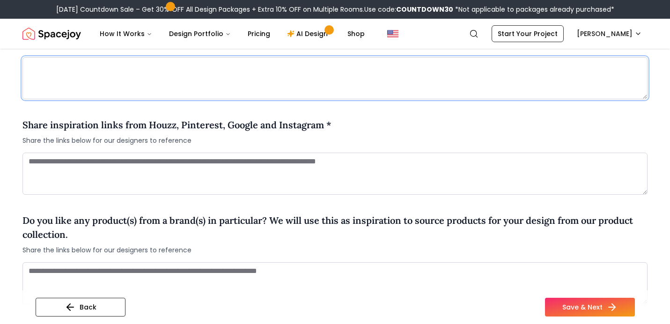
scroll to position [682, 0]
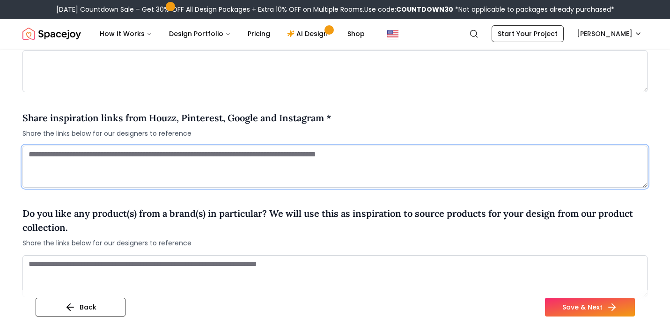
click at [240, 173] on textarea at bounding box center [334, 167] width 625 height 42
paste textarea "**********"
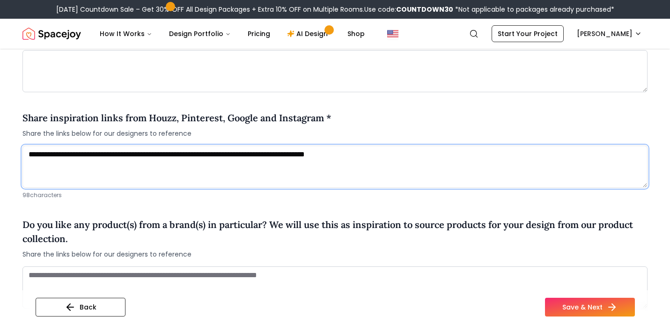
paste textarea "**********"
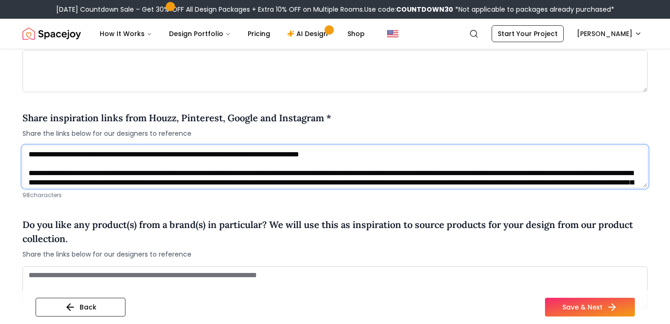
scroll to position [47, 0]
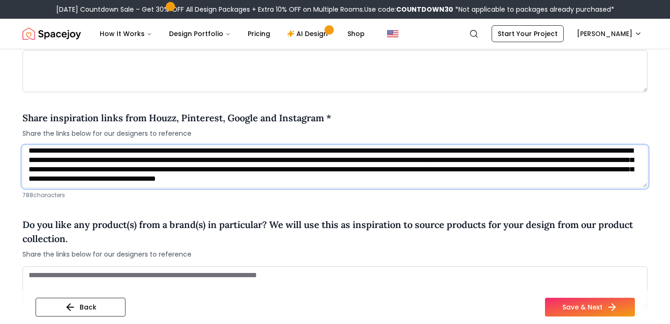
paste textarea "**********"
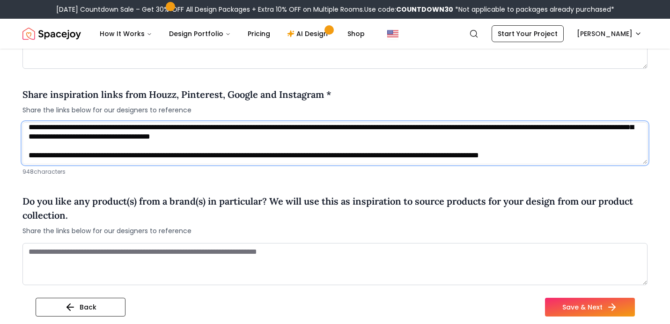
scroll to position [709, 0]
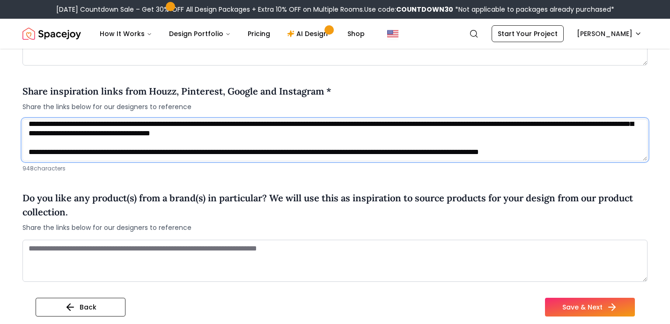
click at [315, 154] on textarea "**********" at bounding box center [334, 140] width 625 height 42
paste textarea "**********"
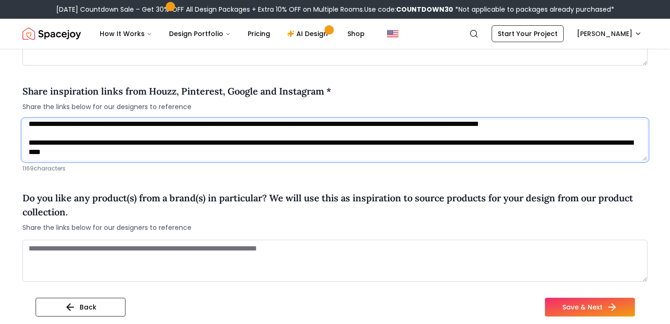
scroll to position [104, 0]
paste textarea "**********"
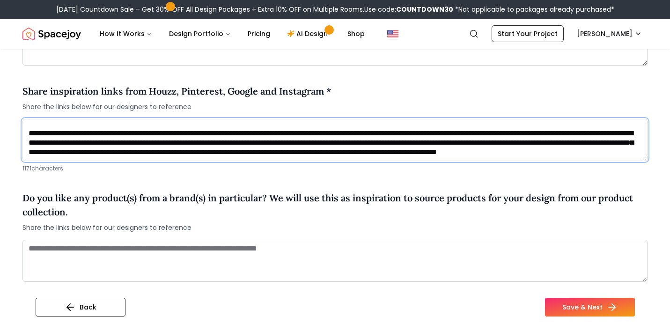
scroll to position [169, 0]
paste textarea "**********"
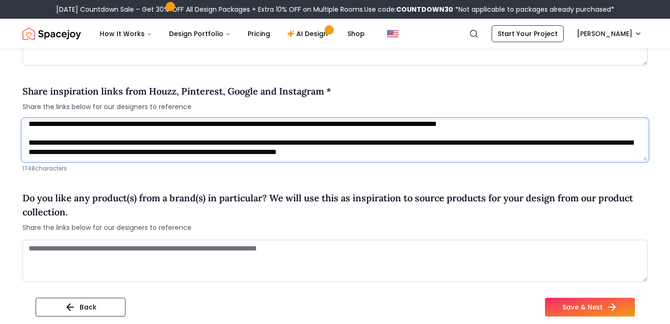
scroll to position [207, 0]
paste textarea "**********"
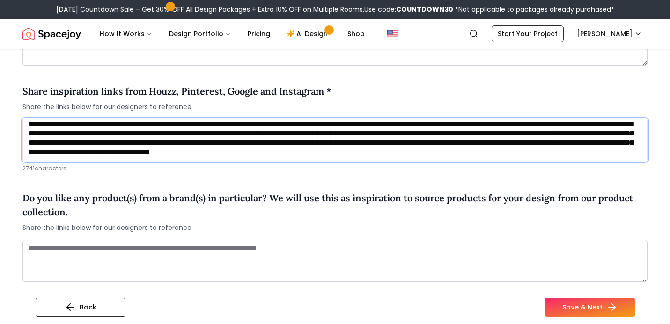
scroll to position [285, 0]
click at [352, 159] on textarea at bounding box center [334, 140] width 625 height 42
paste textarea "**********"
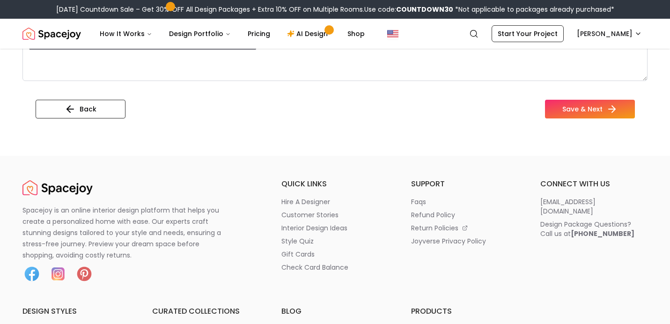
scroll to position [923, 0]
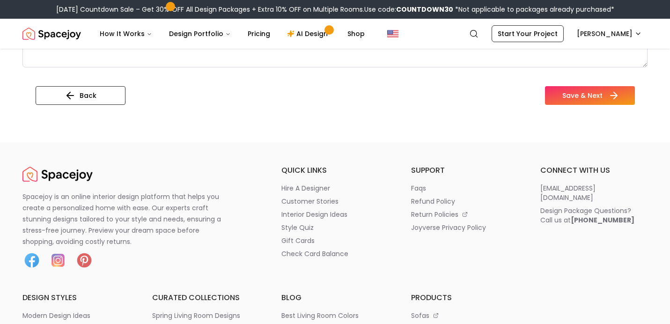
type textarea "**********"
click at [589, 91] on button "Save & Next" at bounding box center [590, 95] width 90 height 19
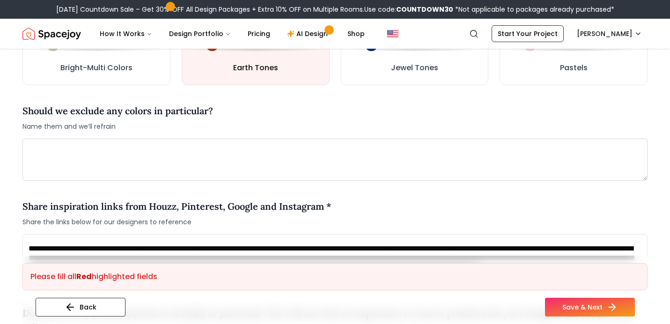
scroll to position [553, 0]
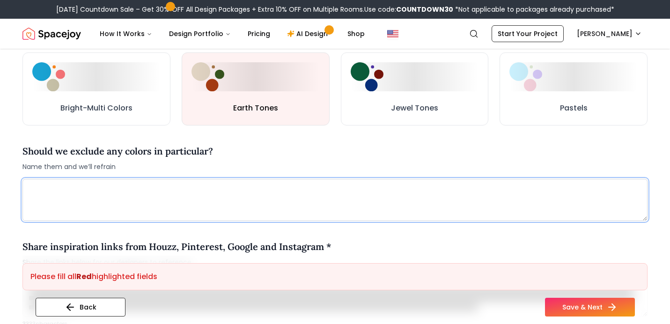
click at [312, 190] on textarea at bounding box center [334, 200] width 625 height 42
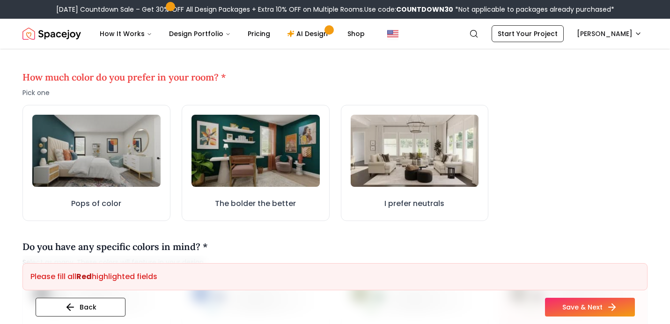
scroll to position [245, 0]
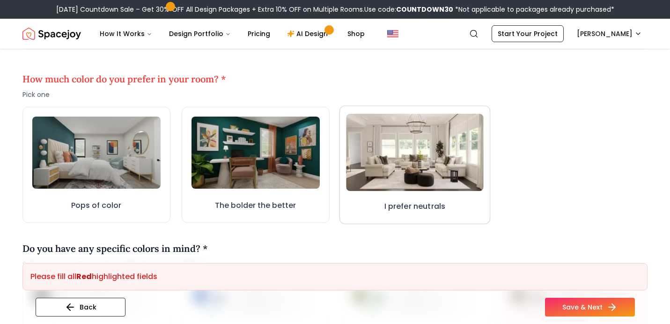
type textarea "***"
click at [386, 154] on img at bounding box center [414, 152] width 137 height 77
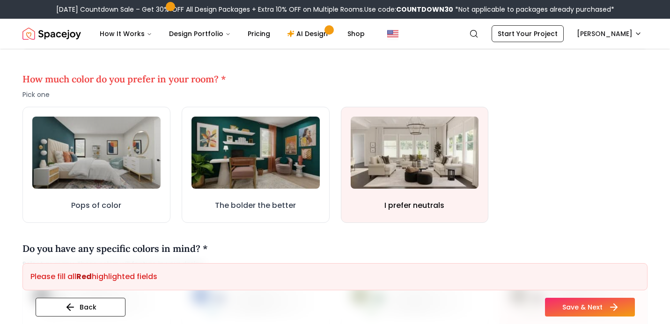
click at [589, 305] on button "Save & Next" at bounding box center [590, 307] width 90 height 19
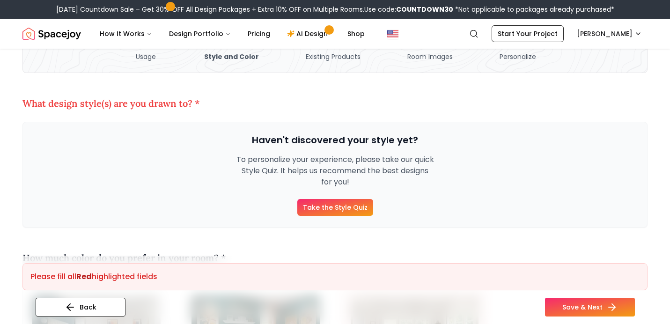
scroll to position [65, 0]
click at [354, 210] on link "Take the Style Quiz" at bounding box center [336, 208] width 76 height 17
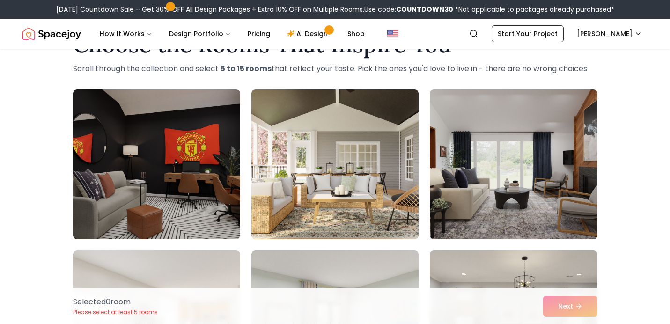
scroll to position [36, 0]
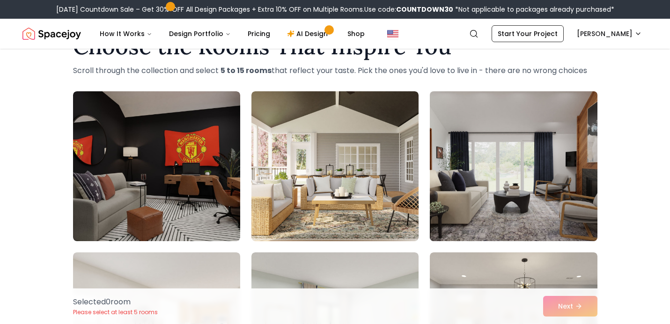
click at [476, 200] on img at bounding box center [514, 166] width 176 height 157
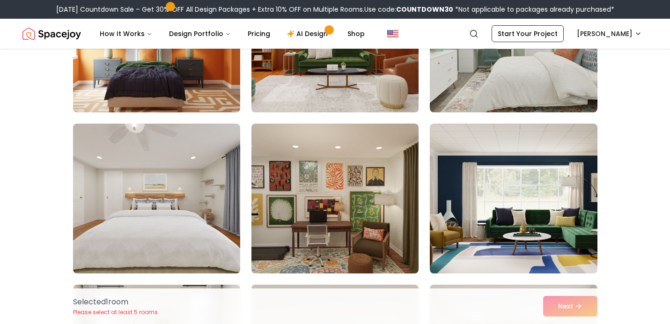
scroll to position [811, 0]
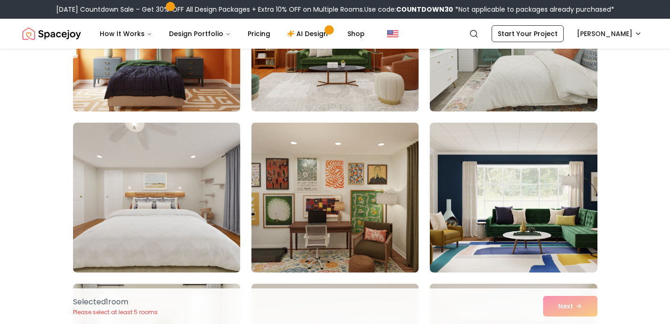
click at [363, 249] on img at bounding box center [335, 197] width 176 height 157
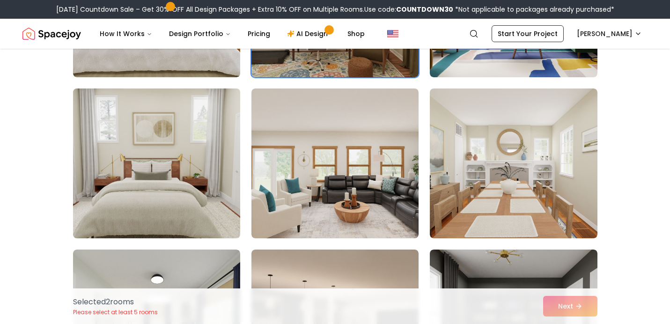
scroll to position [1147, 0]
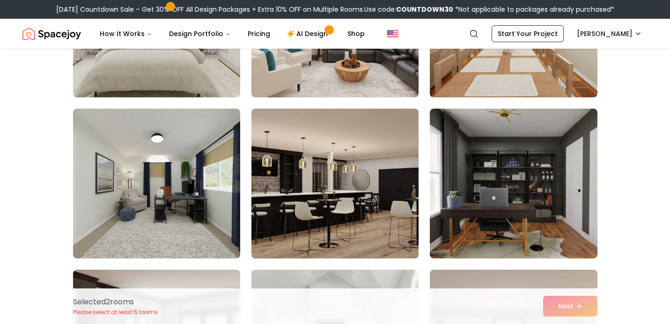
click at [313, 183] on img at bounding box center [335, 183] width 176 height 157
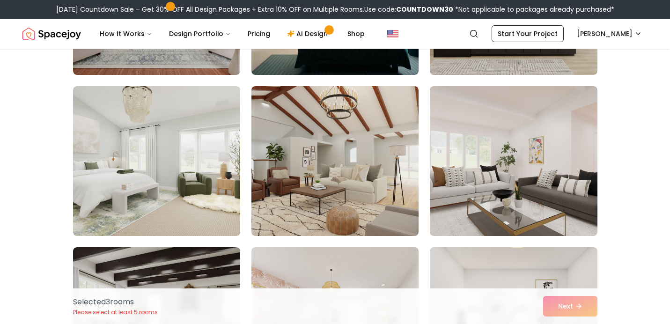
scroll to position [1661, 0]
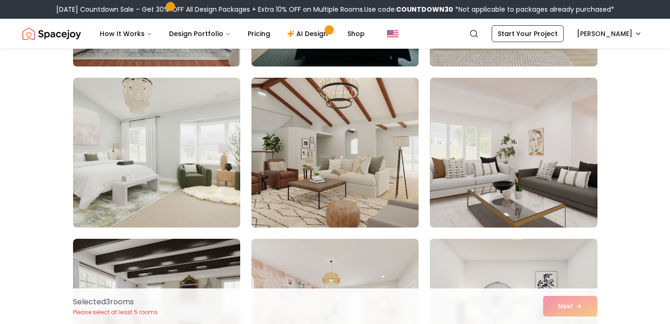
click at [320, 208] on img at bounding box center [335, 152] width 176 height 157
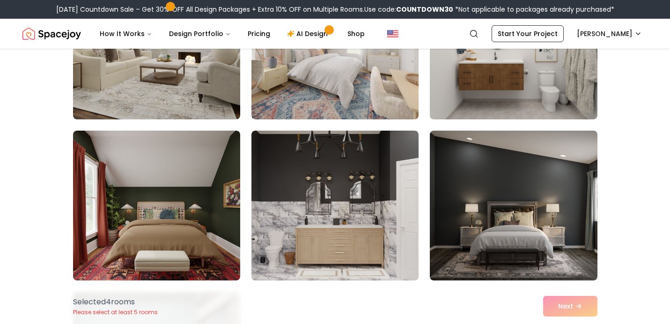
scroll to position [1956, 0]
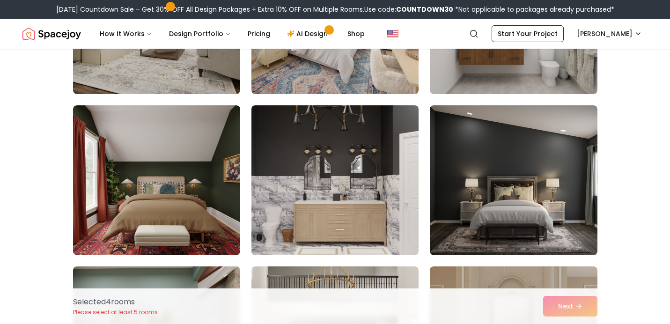
click at [284, 218] on img at bounding box center [335, 180] width 176 height 157
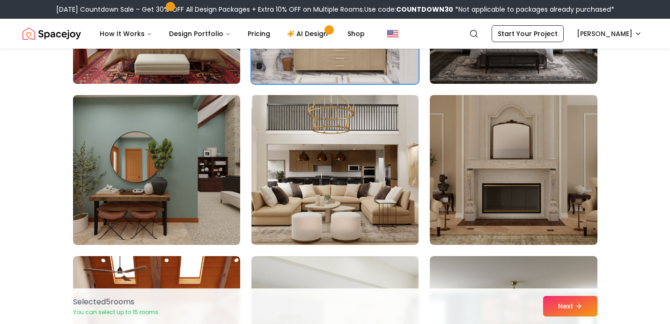
scroll to position [2129, 0]
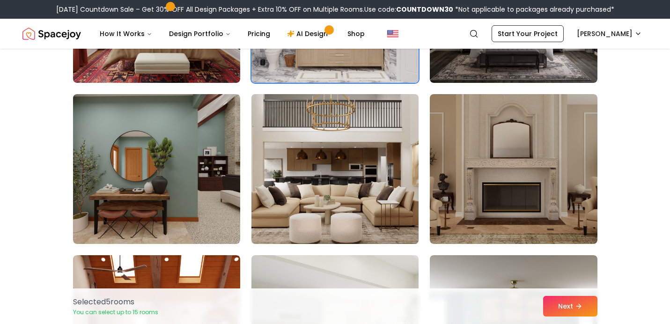
click at [306, 201] on img at bounding box center [335, 168] width 176 height 157
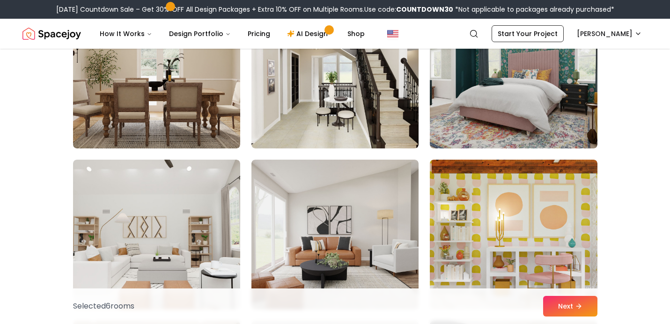
scroll to position [2676, 0]
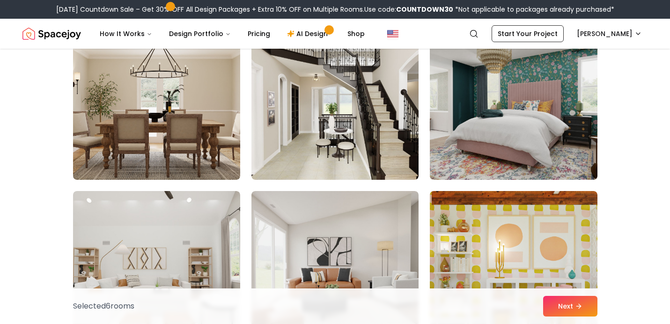
click at [545, 148] on img at bounding box center [514, 104] width 176 height 157
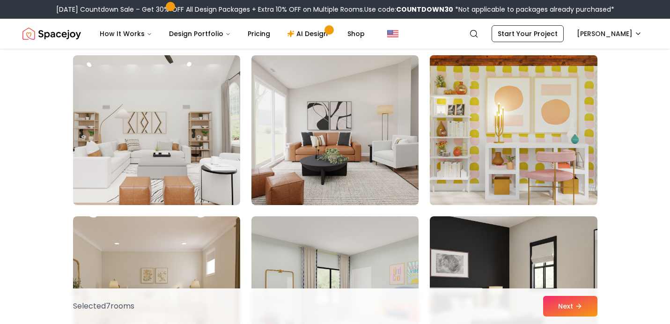
scroll to position [2812, 0]
click at [502, 152] on img at bounding box center [514, 130] width 176 height 157
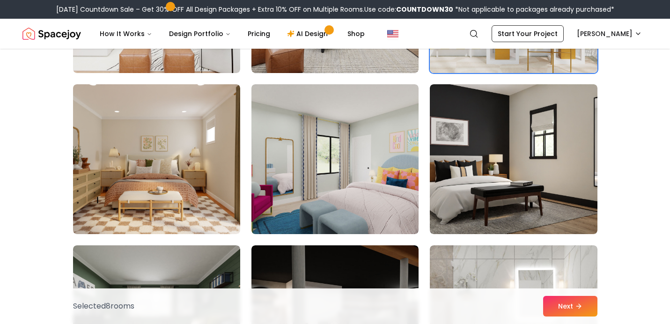
scroll to position [2966, 0]
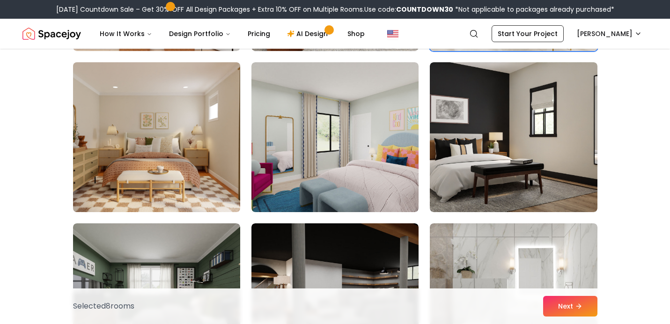
click at [200, 176] on img at bounding box center [157, 137] width 176 height 157
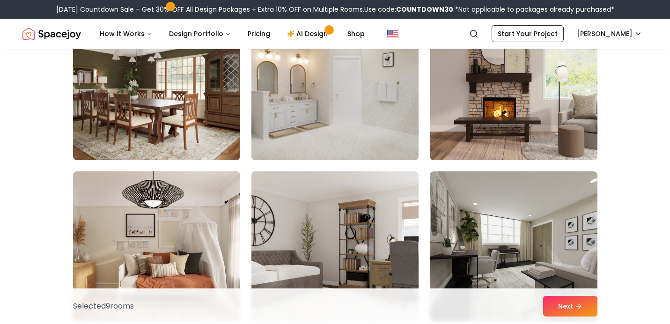
scroll to position [3986, 0]
click at [454, 135] on img at bounding box center [514, 84] width 176 height 157
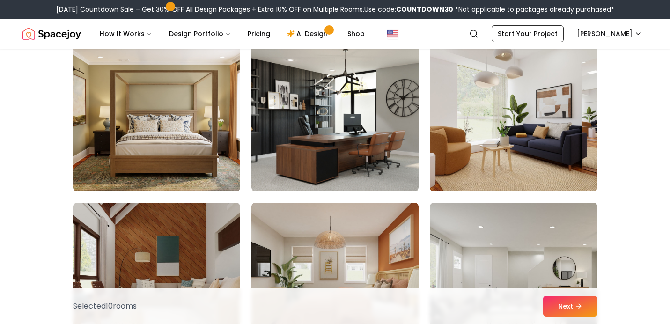
scroll to position [5079, 0]
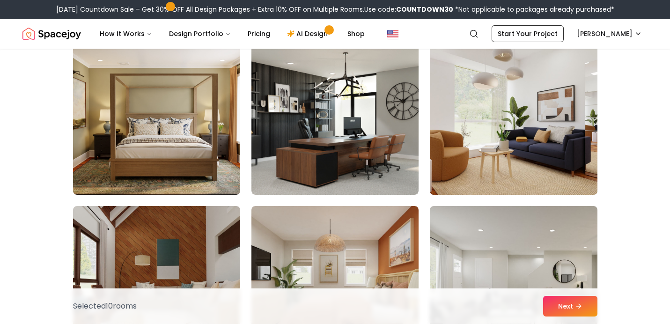
click at [508, 136] on img at bounding box center [514, 119] width 176 height 157
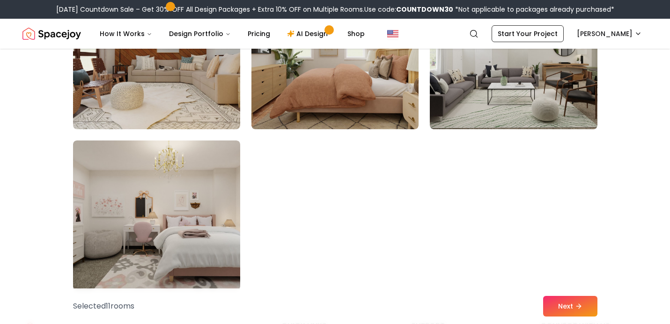
scroll to position [5232, 0]
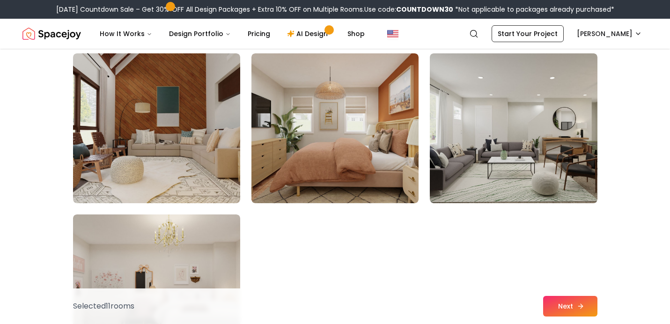
click at [558, 302] on button "Next" at bounding box center [571, 306] width 54 height 21
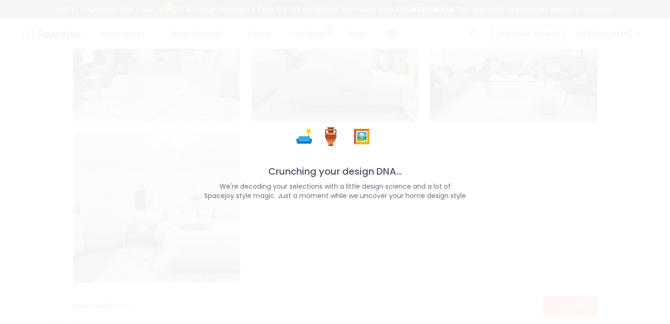
scroll to position [5313, 0]
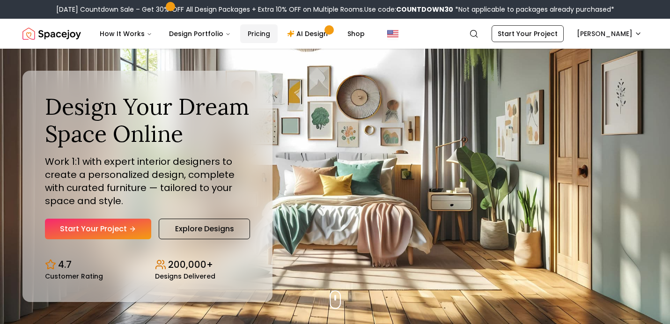
click at [255, 34] on link "Pricing" at bounding box center [258, 33] width 37 height 19
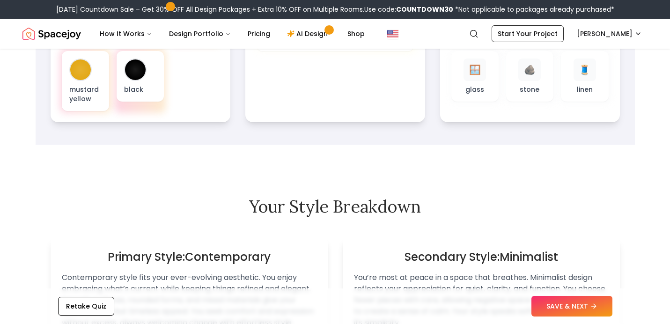
scroll to position [442, 0]
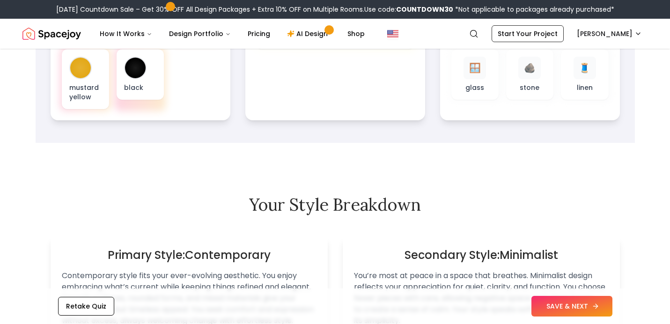
click at [558, 304] on button "SAVE & NEXT" at bounding box center [572, 306] width 81 height 21
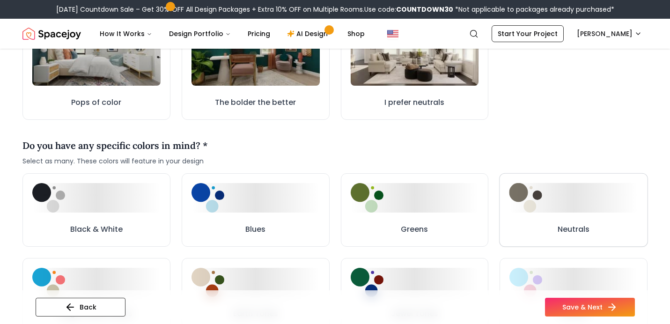
click at [543, 220] on button "Neutrals" at bounding box center [574, 210] width 149 height 74
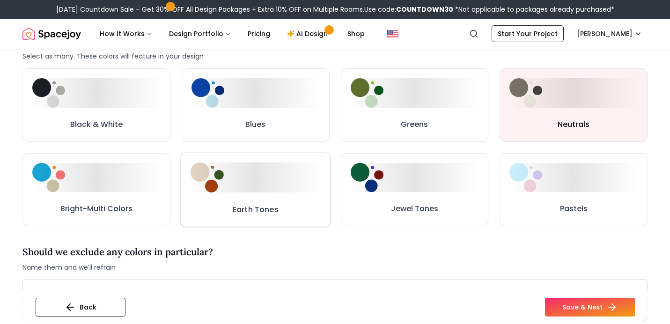
click at [281, 186] on button "Earth Tones" at bounding box center [255, 189] width 150 height 74
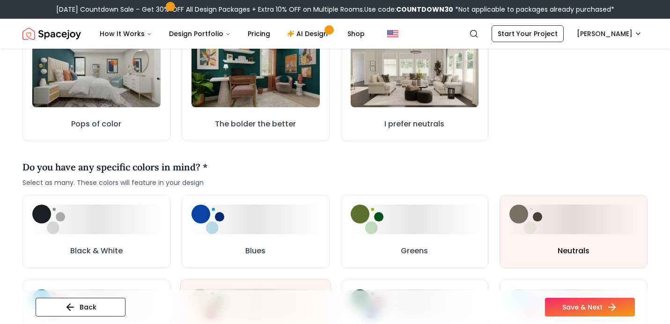
scroll to position [332, 0]
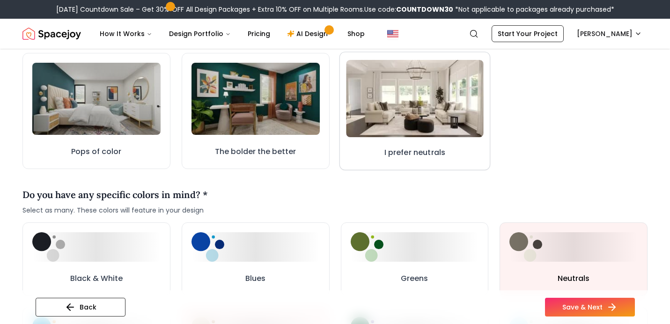
click at [420, 126] on img at bounding box center [414, 98] width 137 height 77
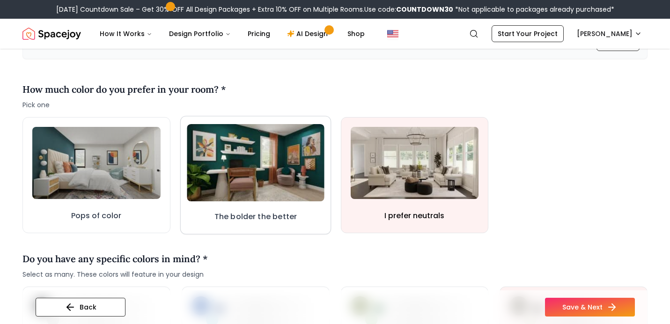
scroll to position [265, 0]
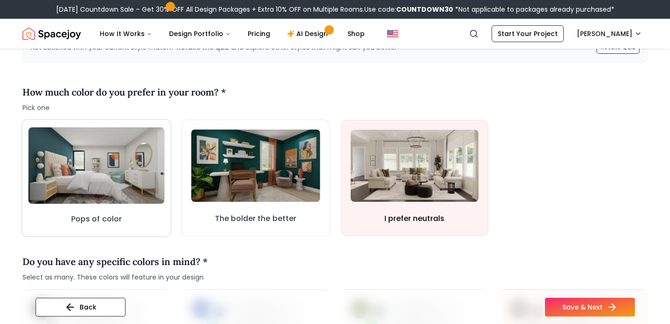
click at [131, 163] on img at bounding box center [97, 165] width 136 height 77
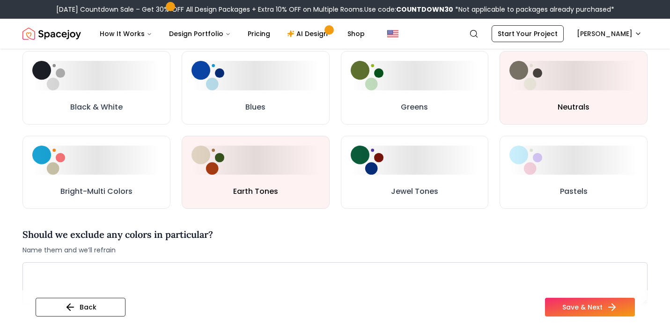
scroll to position [617, 0]
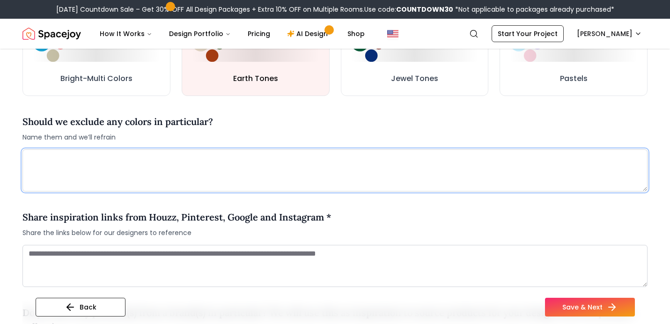
click at [328, 181] on textarea at bounding box center [334, 170] width 625 height 42
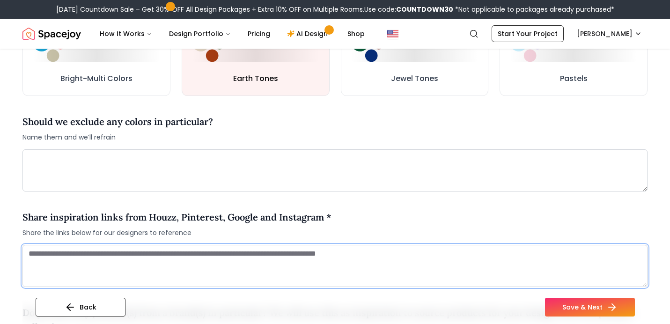
click at [287, 253] on textarea at bounding box center [334, 266] width 625 height 42
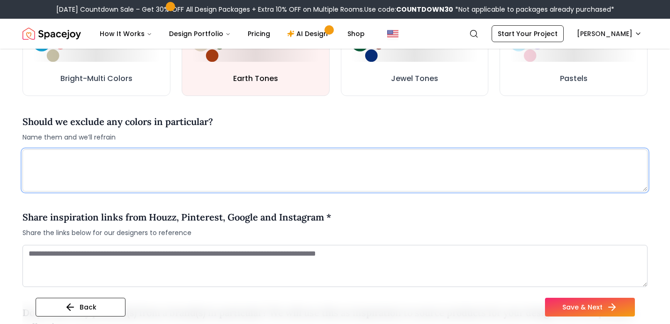
click at [258, 171] on textarea at bounding box center [334, 170] width 625 height 42
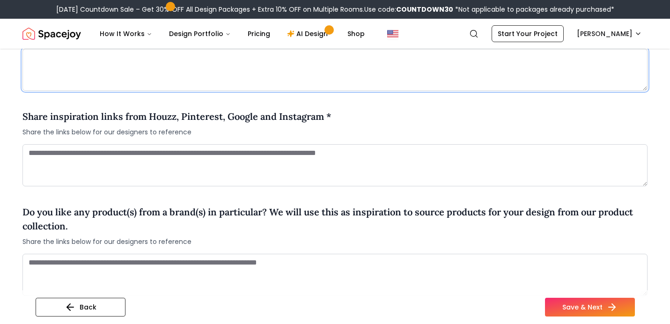
scroll to position [740, 0]
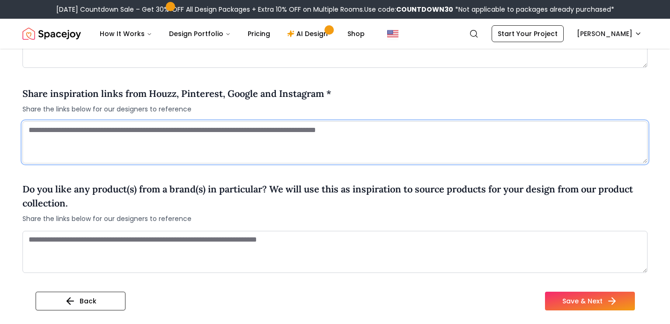
click at [257, 143] on textarea at bounding box center [334, 142] width 625 height 42
paste textarea "**********"
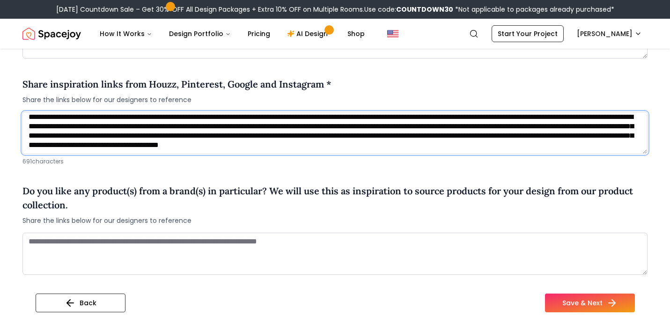
scroll to position [57, 0]
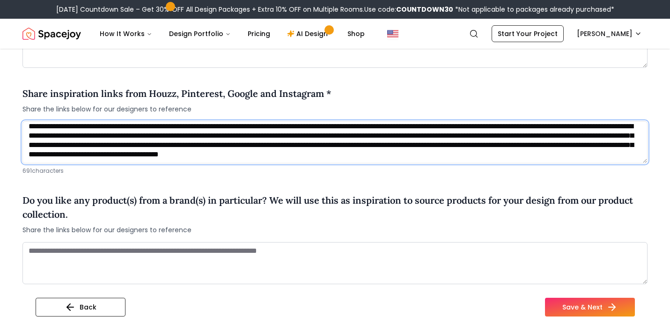
paste textarea "**********"
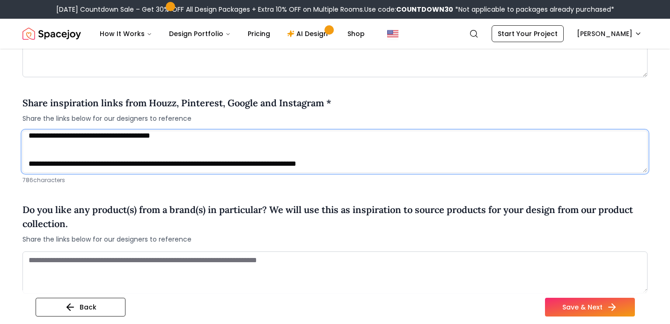
scroll to position [740, 0]
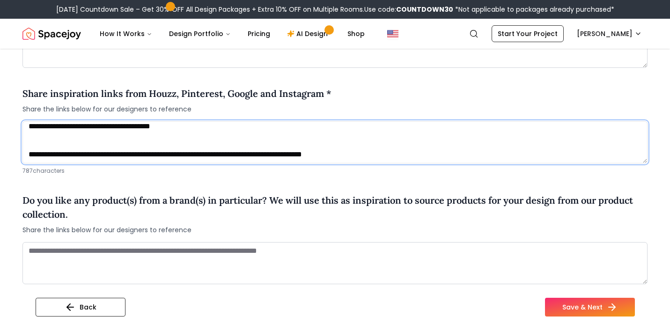
paste textarea "**********"
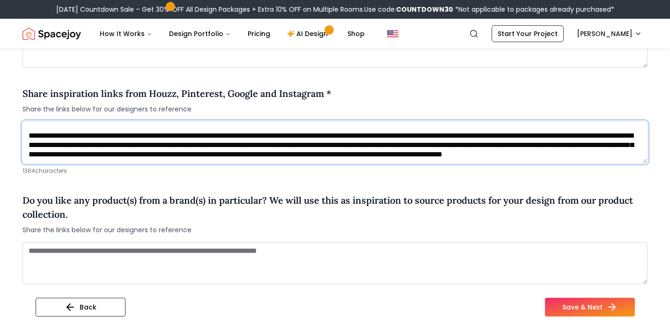
paste textarea "**********"
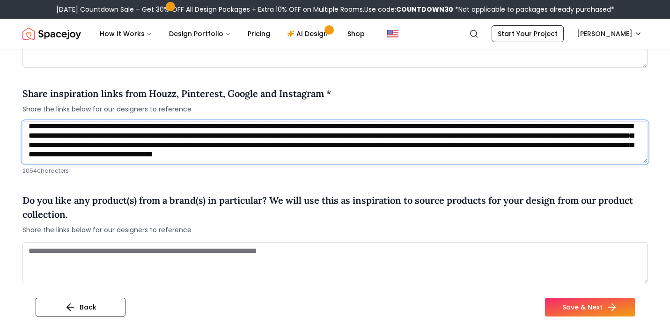
scroll to position [225, 0]
paste textarea "**********"
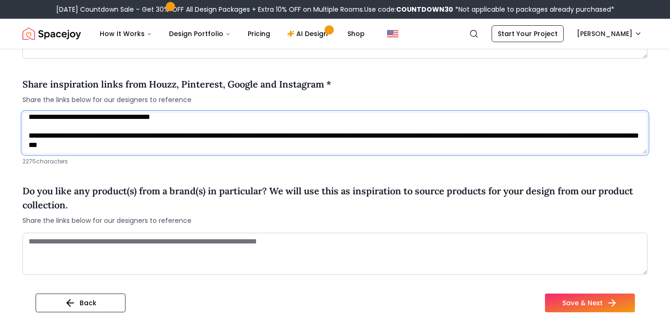
scroll to position [731, 0]
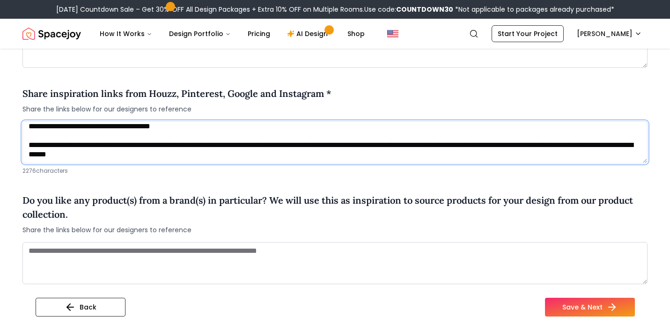
paste textarea "**********"
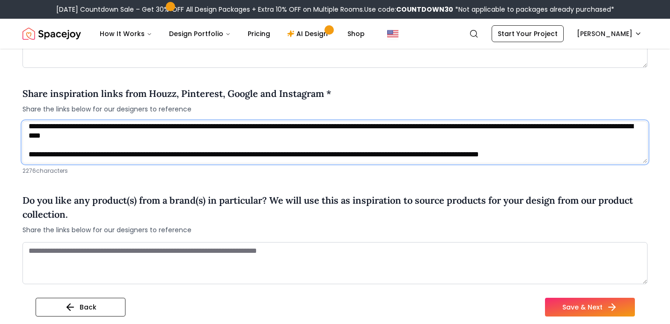
scroll to position [253, 0]
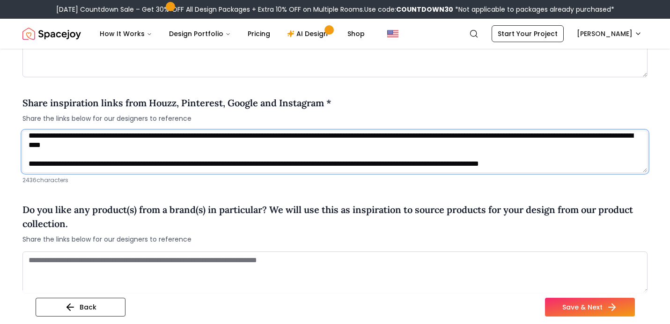
type textarea "**********"
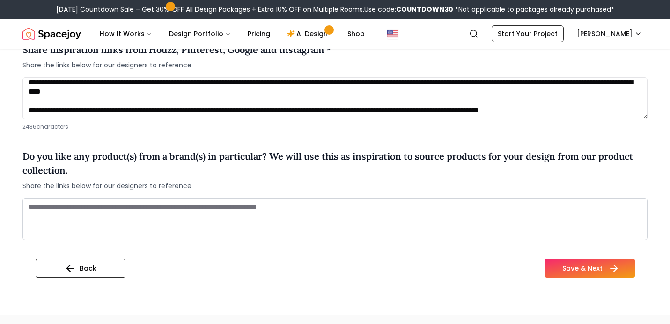
click at [562, 259] on button "Save & Next" at bounding box center [590, 268] width 90 height 19
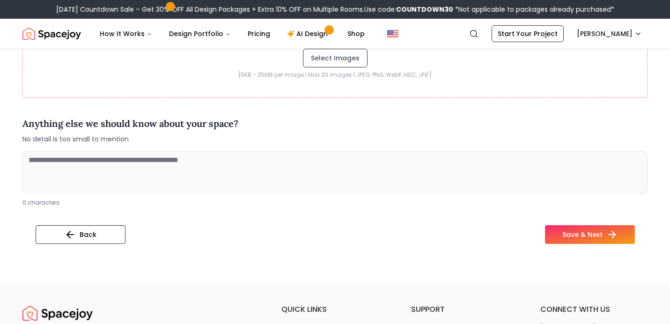
scroll to position [343, 0]
click at [401, 175] on textarea at bounding box center [334, 172] width 625 height 42
type textarea "**********"
click at [611, 229] on icon at bounding box center [614, 234] width 11 height 11
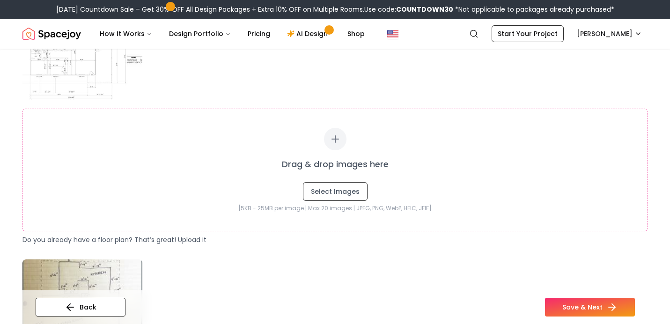
scroll to position [186, 0]
click at [334, 189] on button "Select Images" at bounding box center [335, 191] width 65 height 19
type input "**********"
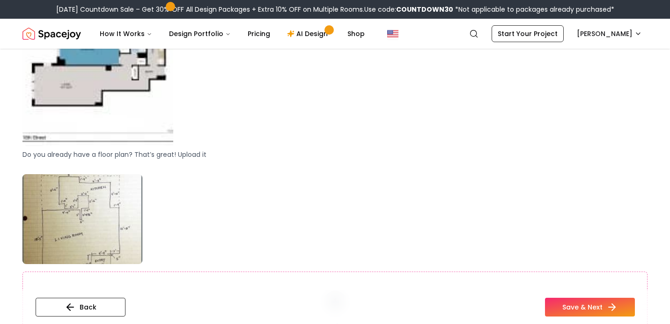
scroll to position [429, 0]
click at [128, 202] on img at bounding box center [82, 220] width 120 height 90
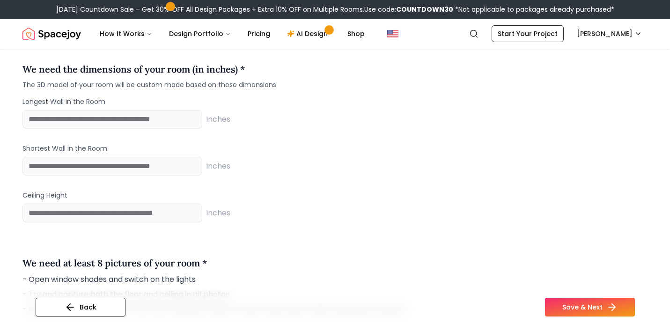
scroll to position [807, 0]
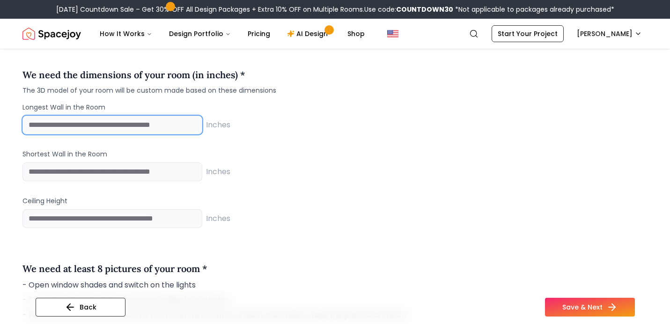
click at [165, 126] on input "number" at bounding box center [112, 125] width 180 height 19
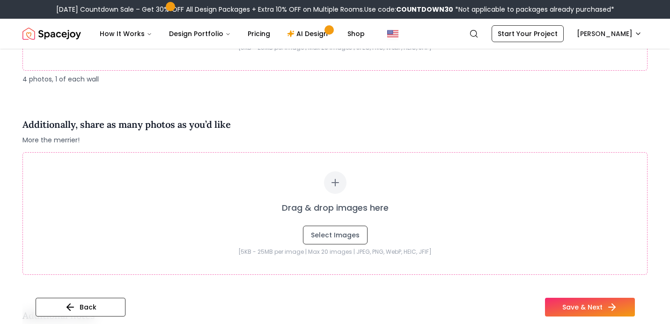
scroll to position [1519, 0]
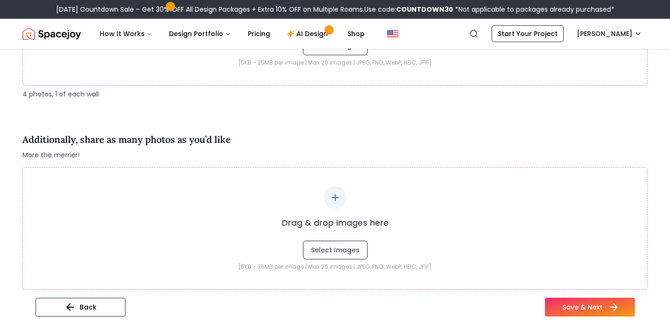
click at [574, 306] on button "Save & Next" at bounding box center [590, 307] width 90 height 19
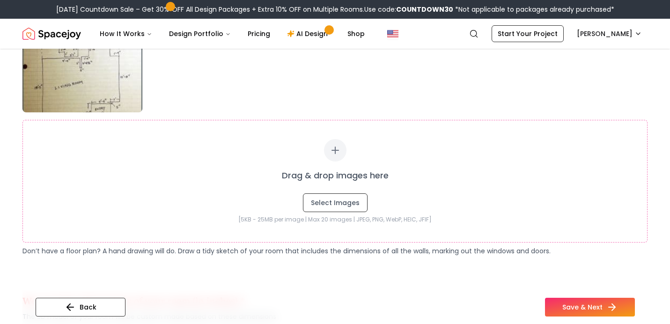
scroll to position [595, 0]
